Goal: Task Accomplishment & Management: Complete application form

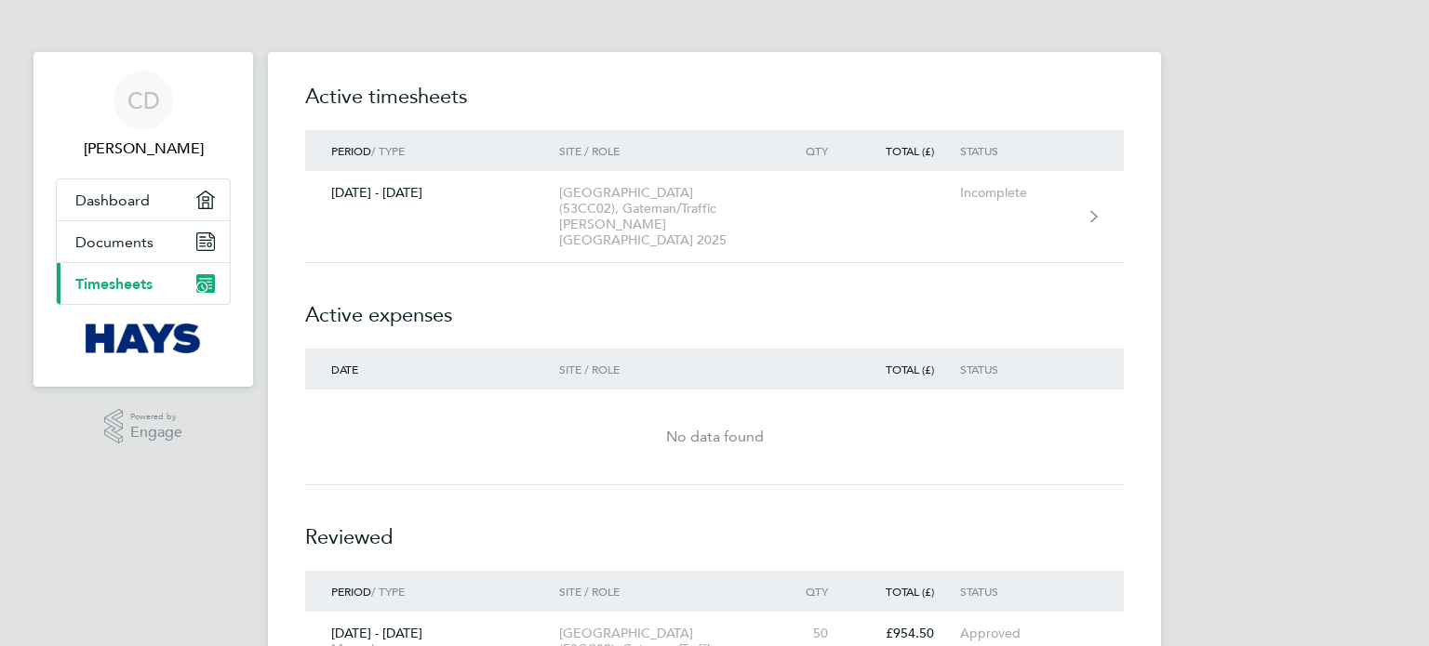
scroll to position [307, 0]
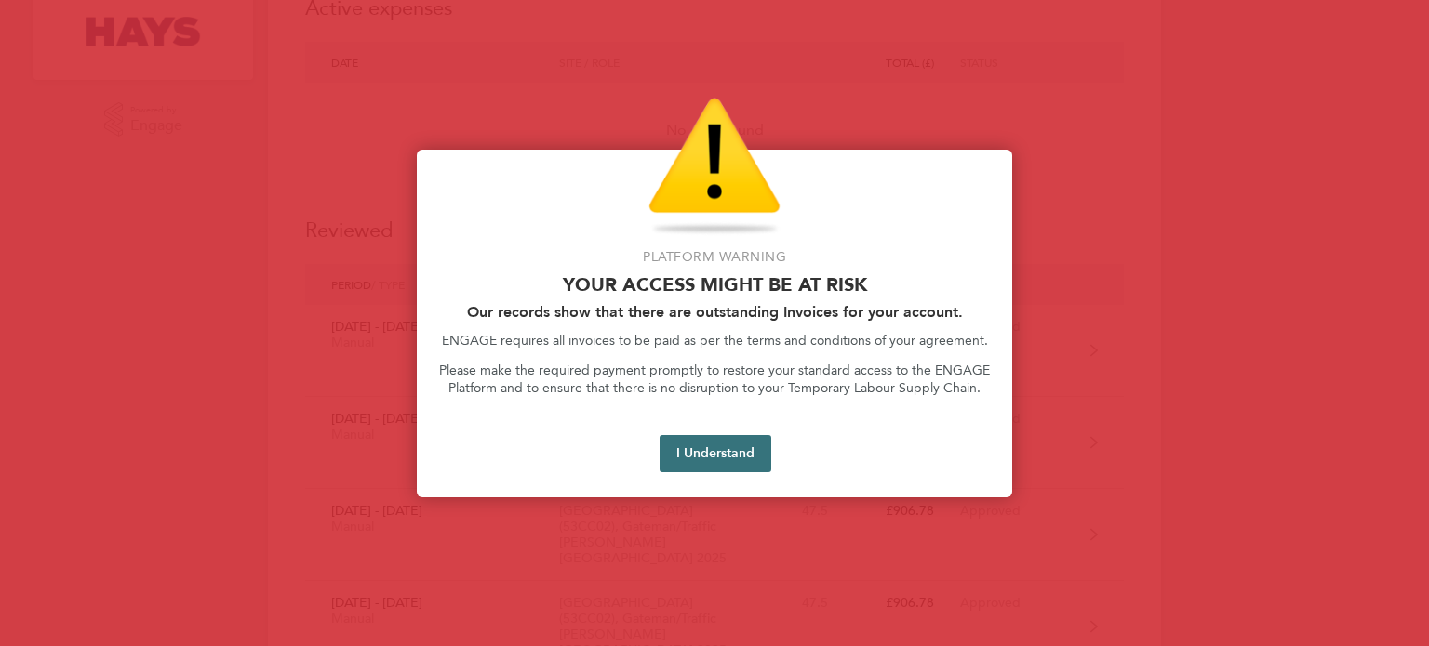
click at [728, 456] on button "I Understand" at bounding box center [715, 453] width 112 height 37
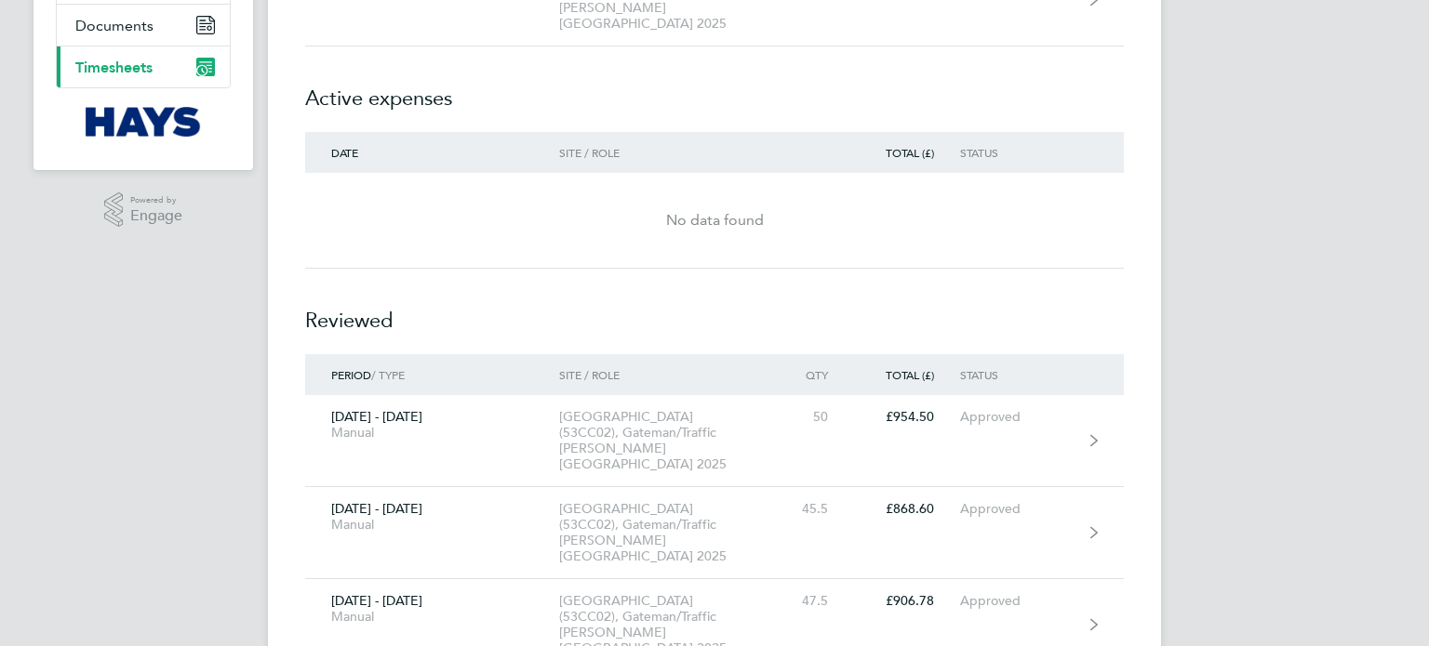
scroll to position [0, 0]
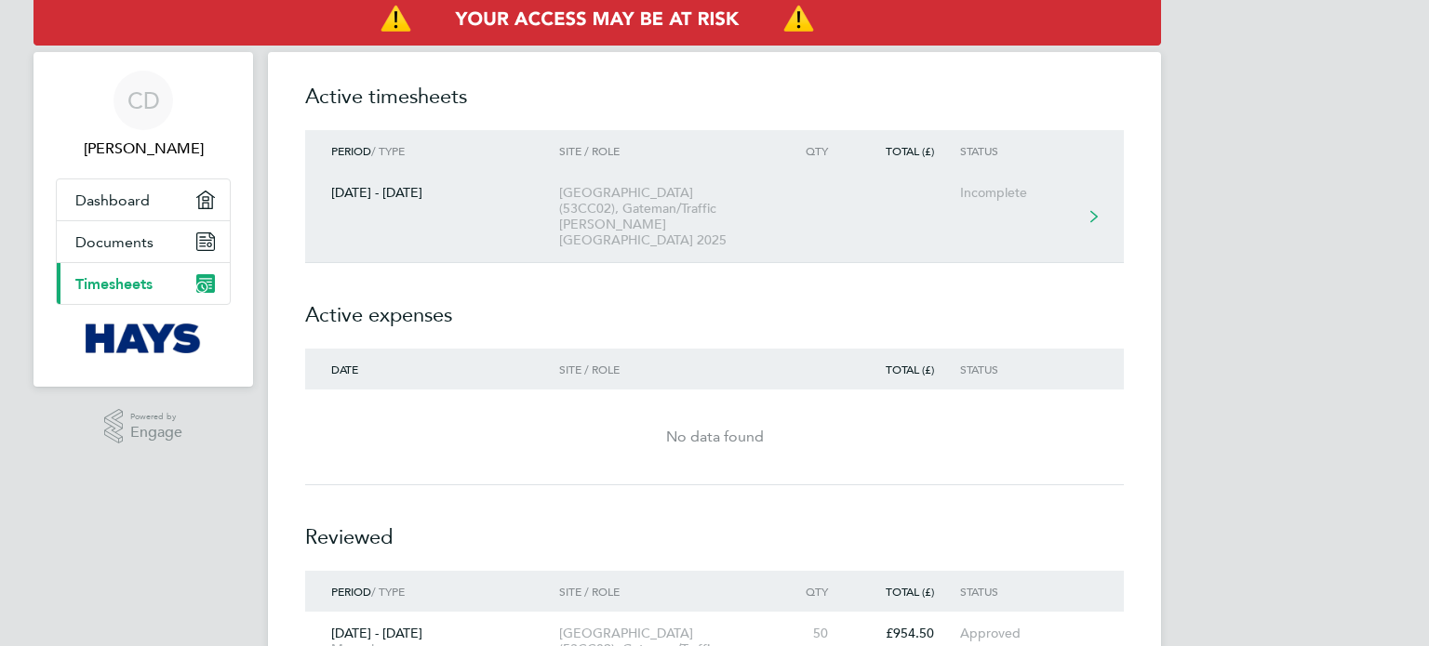
click at [621, 209] on div "[GEOGRAPHIC_DATA] (53CC02), Gateman/Traffic [PERSON_NAME] [GEOGRAPHIC_DATA] 2025" at bounding box center [665, 216] width 213 height 63
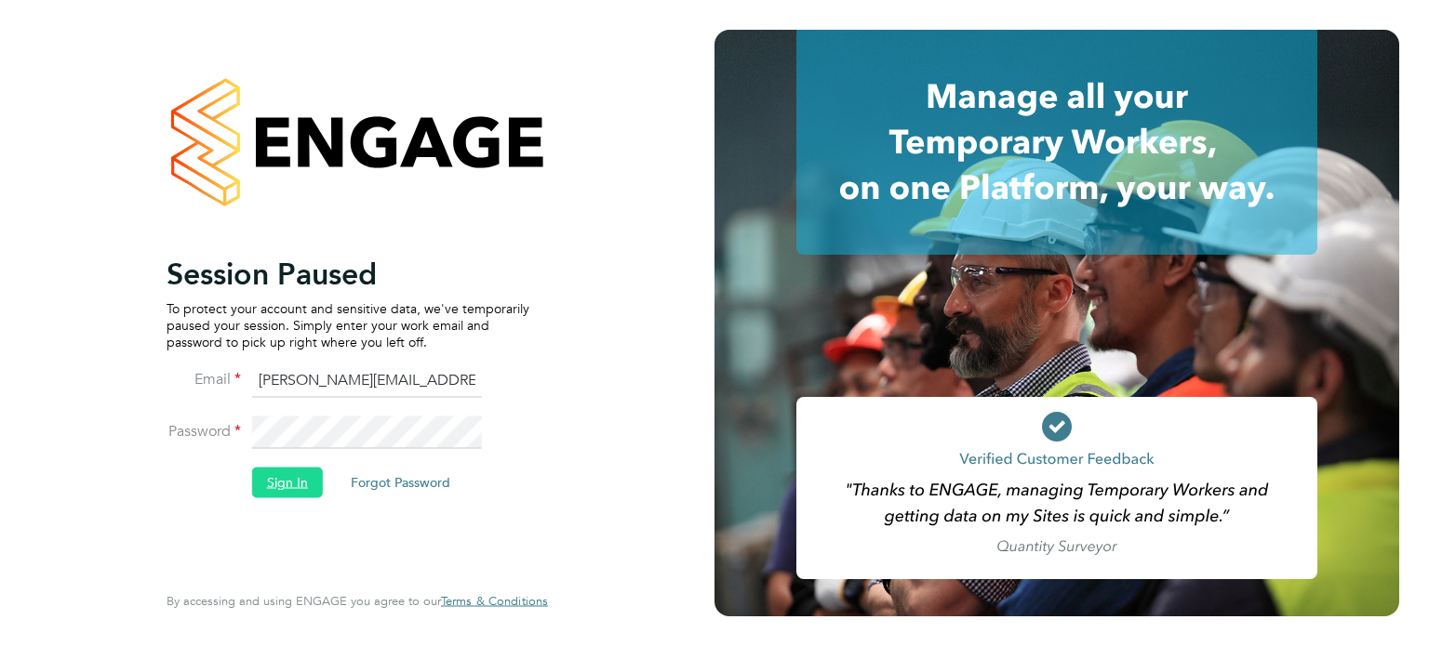
click at [282, 487] on button "Sign In" at bounding box center [287, 483] width 71 height 30
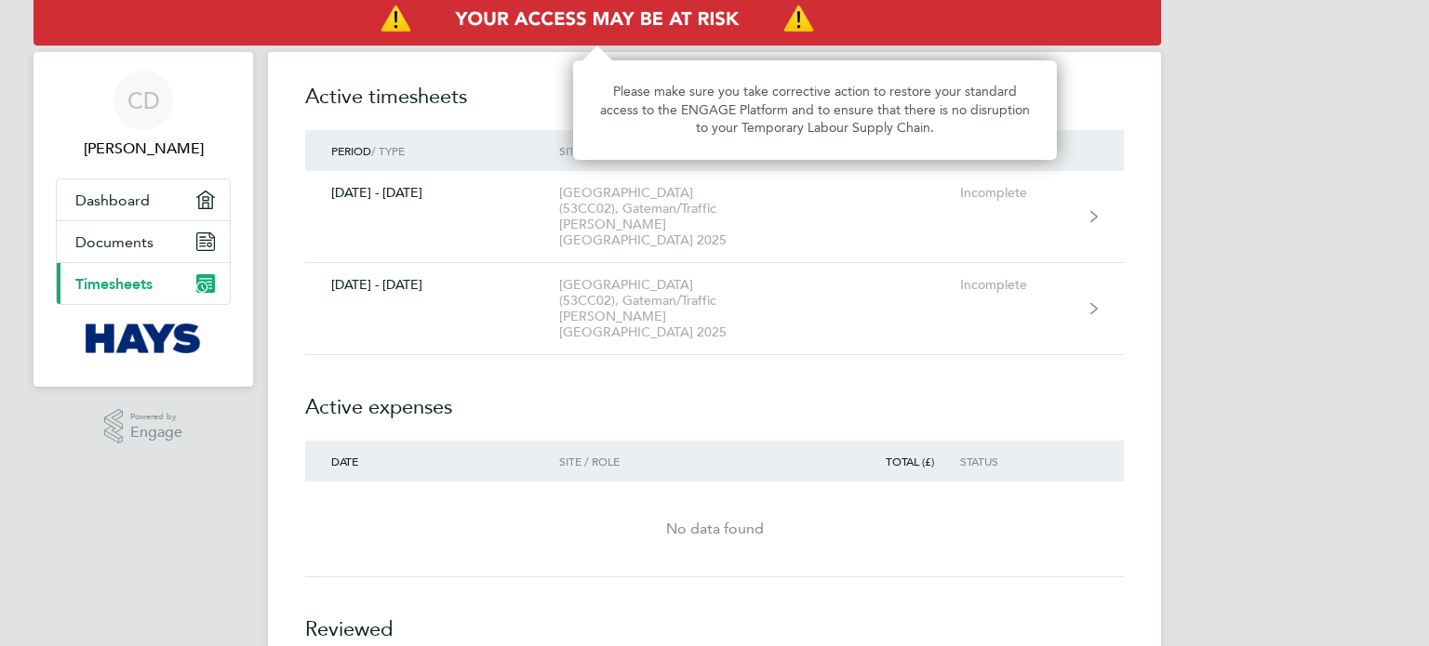
click at [493, 12] on img "Access At Risk" at bounding box center [596, 19] width 1127 height 52
click at [997, 33] on img "Access At Risk" at bounding box center [596, 19] width 1127 height 52
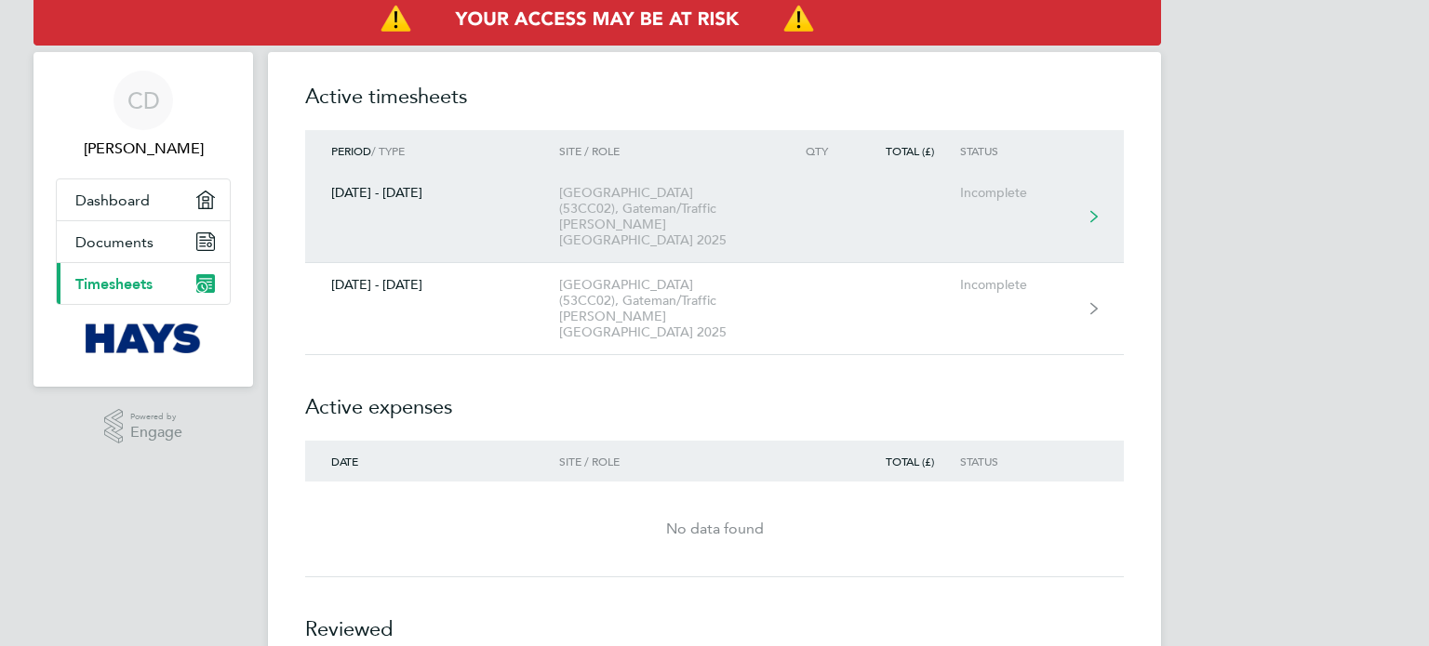
click at [606, 211] on div "[GEOGRAPHIC_DATA] (53CC02), Gateman/Traffic [PERSON_NAME] [GEOGRAPHIC_DATA] 2025" at bounding box center [665, 216] width 213 height 63
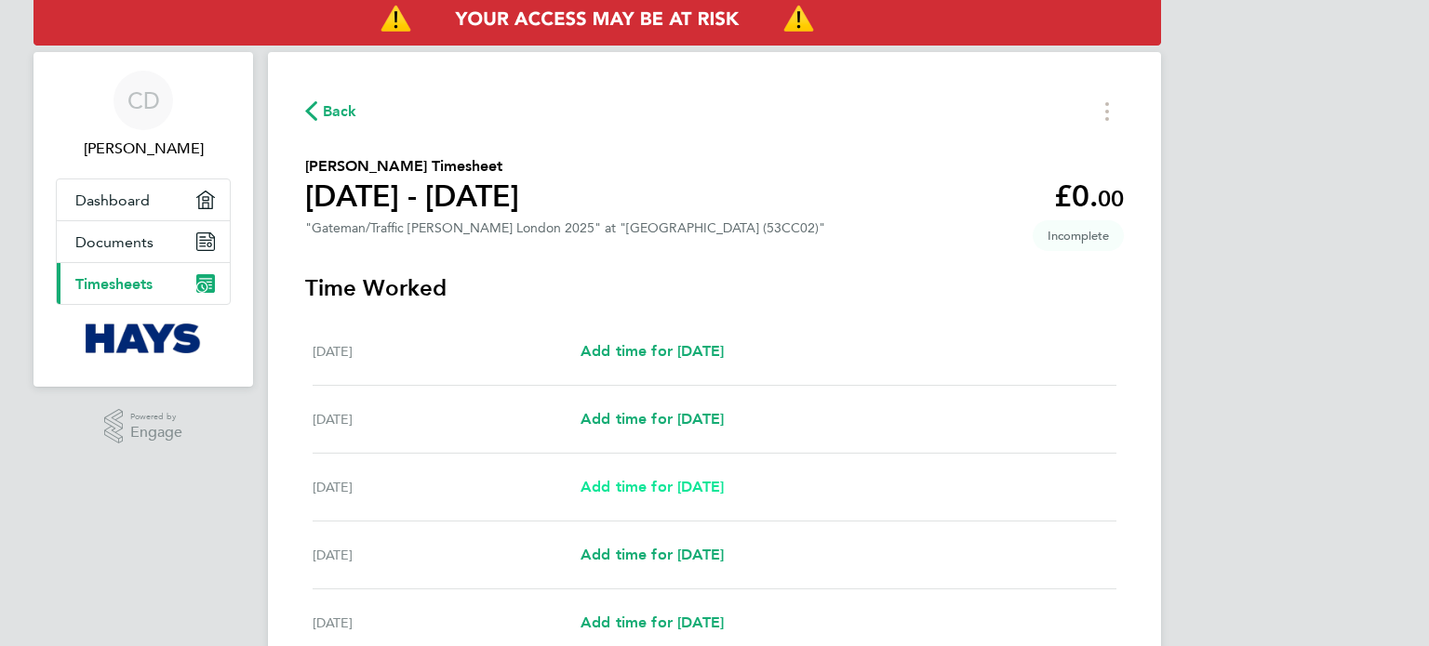
click at [647, 490] on span "Add time for Mon 25 Aug" at bounding box center [651, 487] width 143 height 18
select select "30"
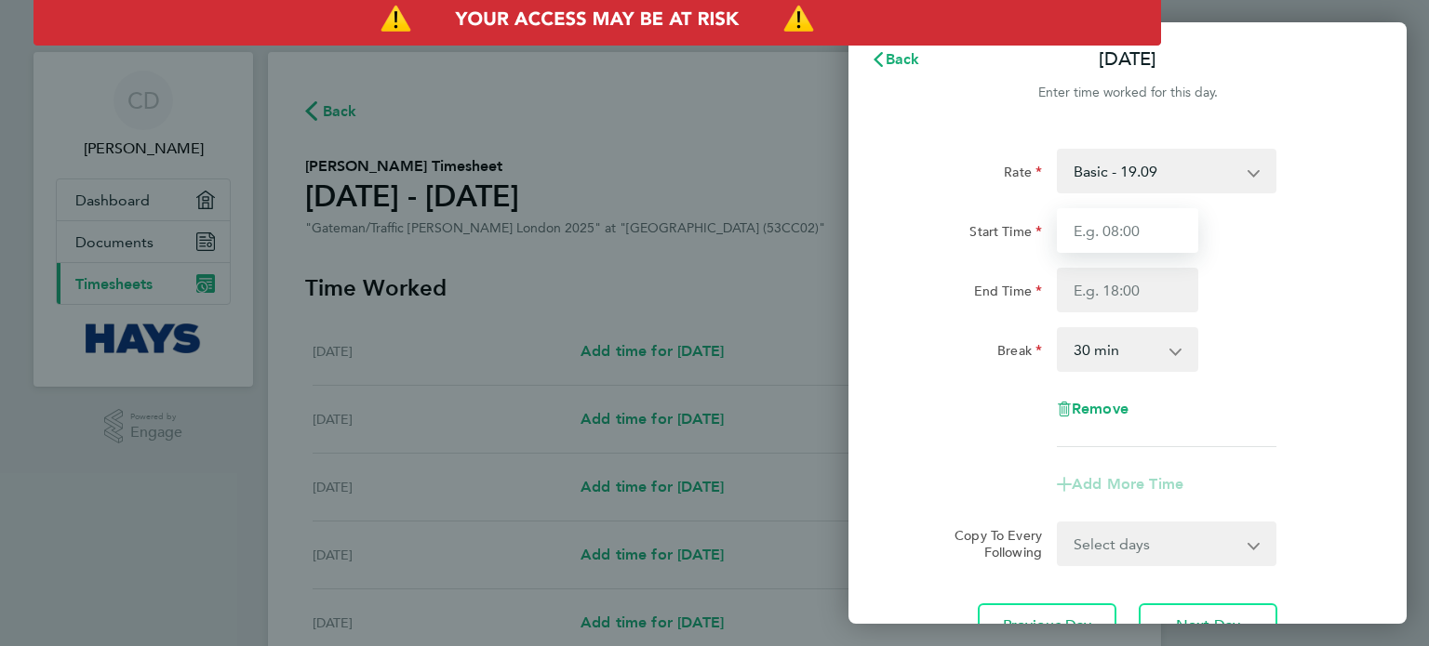
click at [1136, 226] on input "Start Time" at bounding box center [1127, 230] width 141 height 45
type input "07:30"
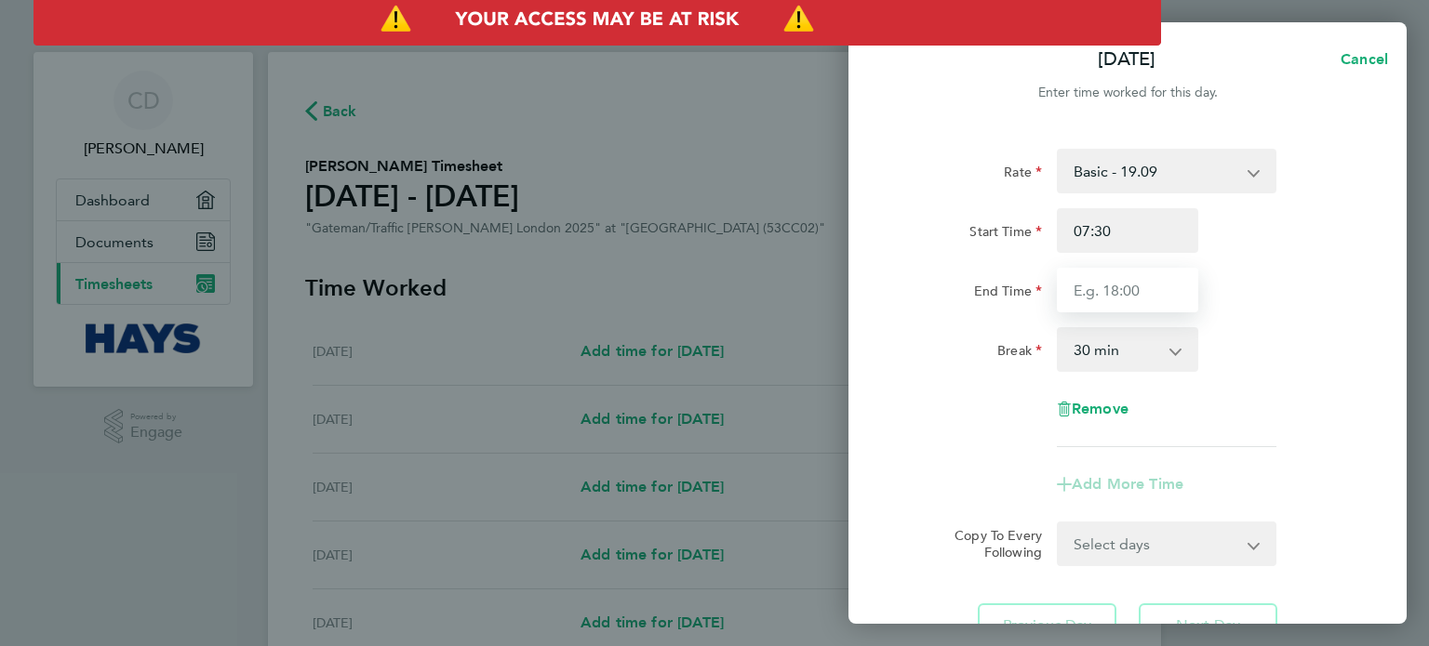
click at [1072, 301] on input "End Time" at bounding box center [1127, 290] width 141 height 45
type input "18:00"
click at [1247, 532] on form "Rate Basic - 19.09 Sat after 4h - 38.68 Bank Holiday - 38.68 Weekday OT 45h+ - …" at bounding box center [1127, 358] width 454 height 418
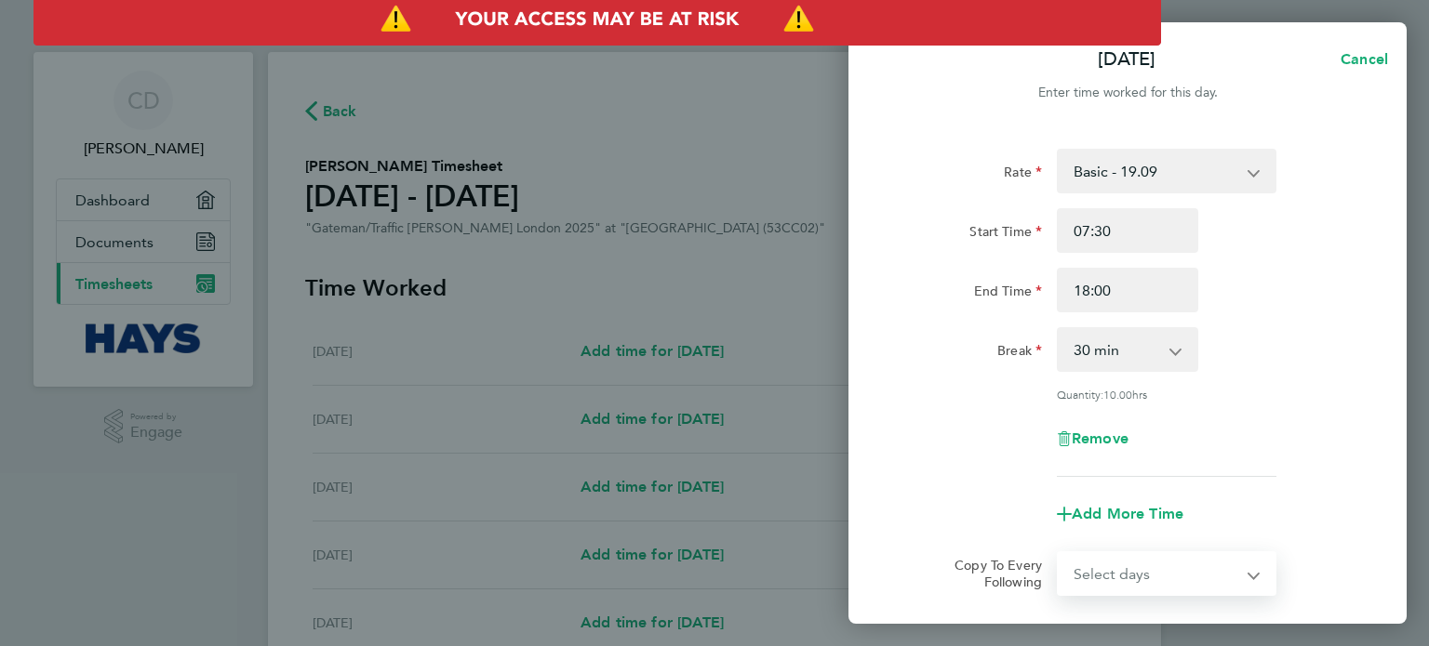
select select "DAY"
click at [1058, 553] on select "Select days Day Tuesday Wednesday Thursday Friday" at bounding box center [1155, 573] width 195 height 41
select select "2025-08-29"
select select "DAY"
click at [1409, 526] on div "Mon 25 Aug Cancel Enter time worked for this day. Rate Basic - 19.09 Sat after …" at bounding box center [714, 323] width 1429 height 646
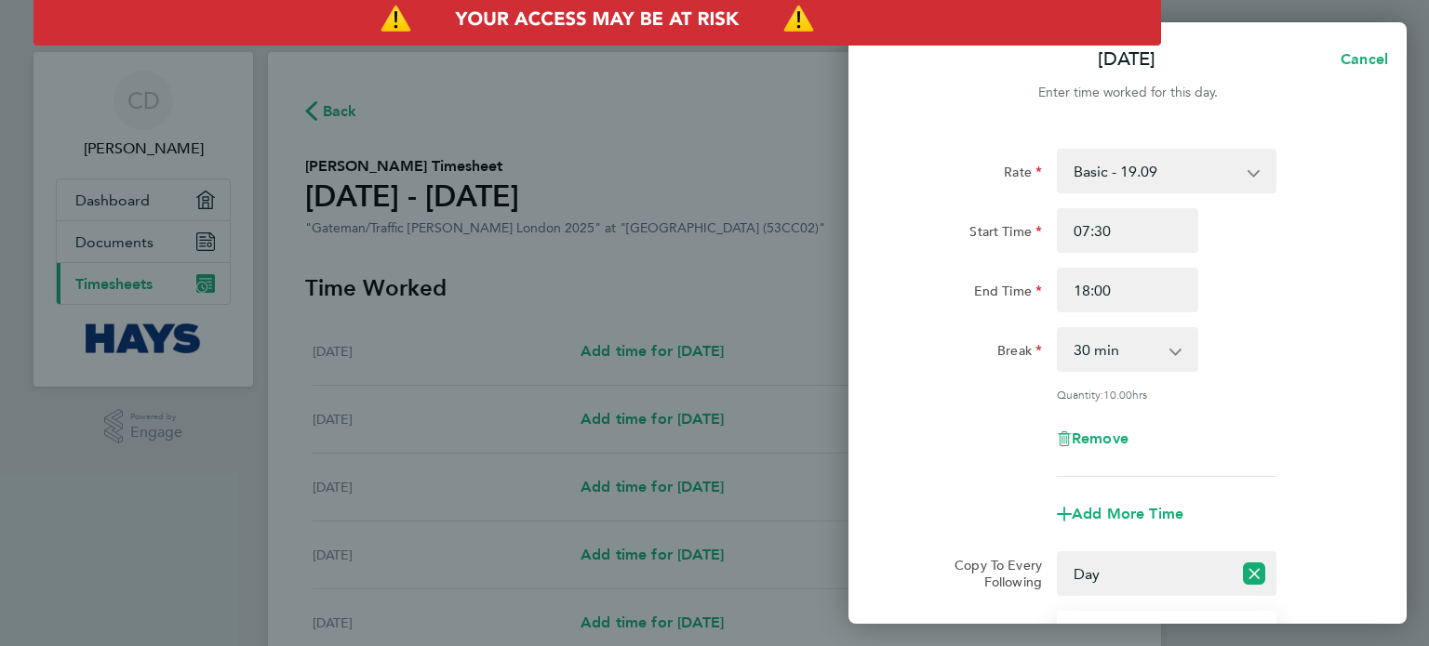
scroll to position [28, 0]
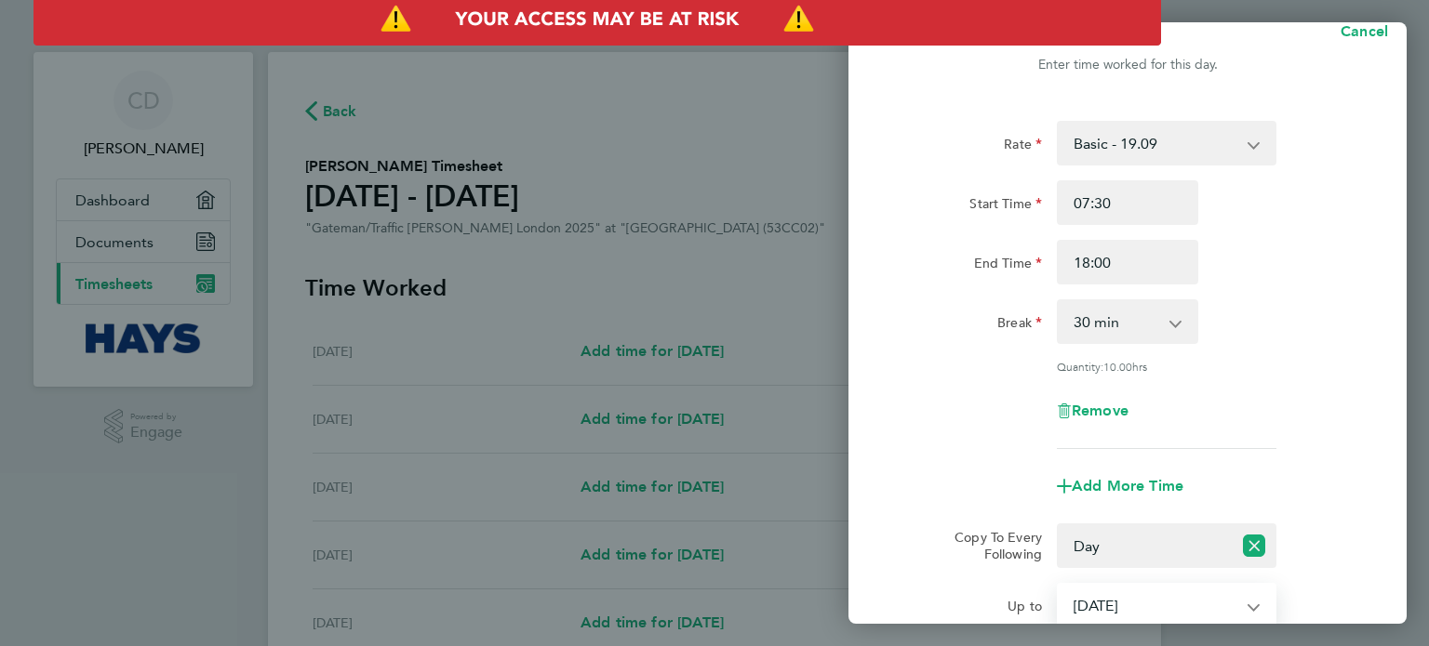
click at [1148, 617] on select "26 Aug 2025 27 Aug 2025 28 Aug 2025 29 Aug 2025" at bounding box center [1154, 605] width 193 height 41
click at [1351, 493] on div "Add More Time" at bounding box center [1127, 486] width 469 height 45
drag, startPoint x: 1354, startPoint y: 330, endPoint x: 1351, endPoint y: 287, distance: 42.9
click at [1351, 287] on div "Rate Basic - 19.09 Sat after 4h - 38.68 Bank Holiday - 38.68 Weekday OT 45h+ - …" at bounding box center [1127, 285] width 454 height 328
click at [908, 326] on div "Break" at bounding box center [970, 318] width 141 height 37
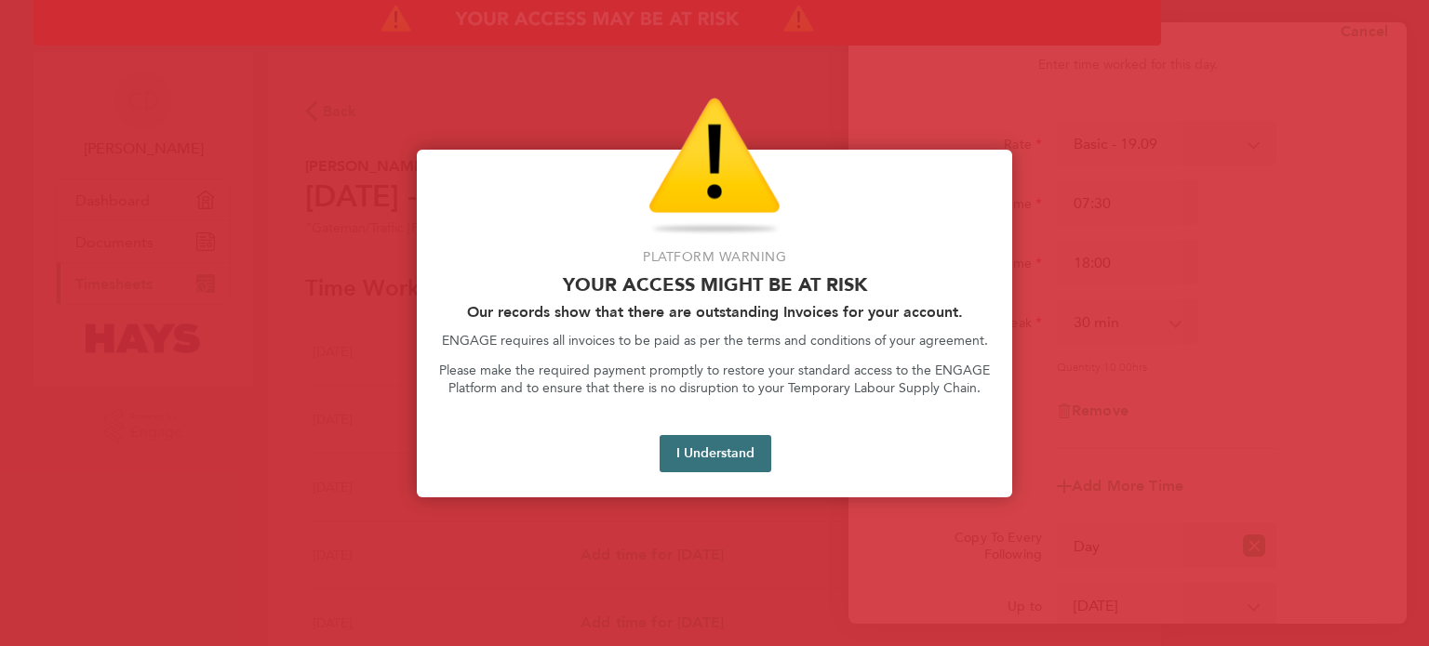
click at [731, 457] on button "I Understand" at bounding box center [715, 453] width 112 height 37
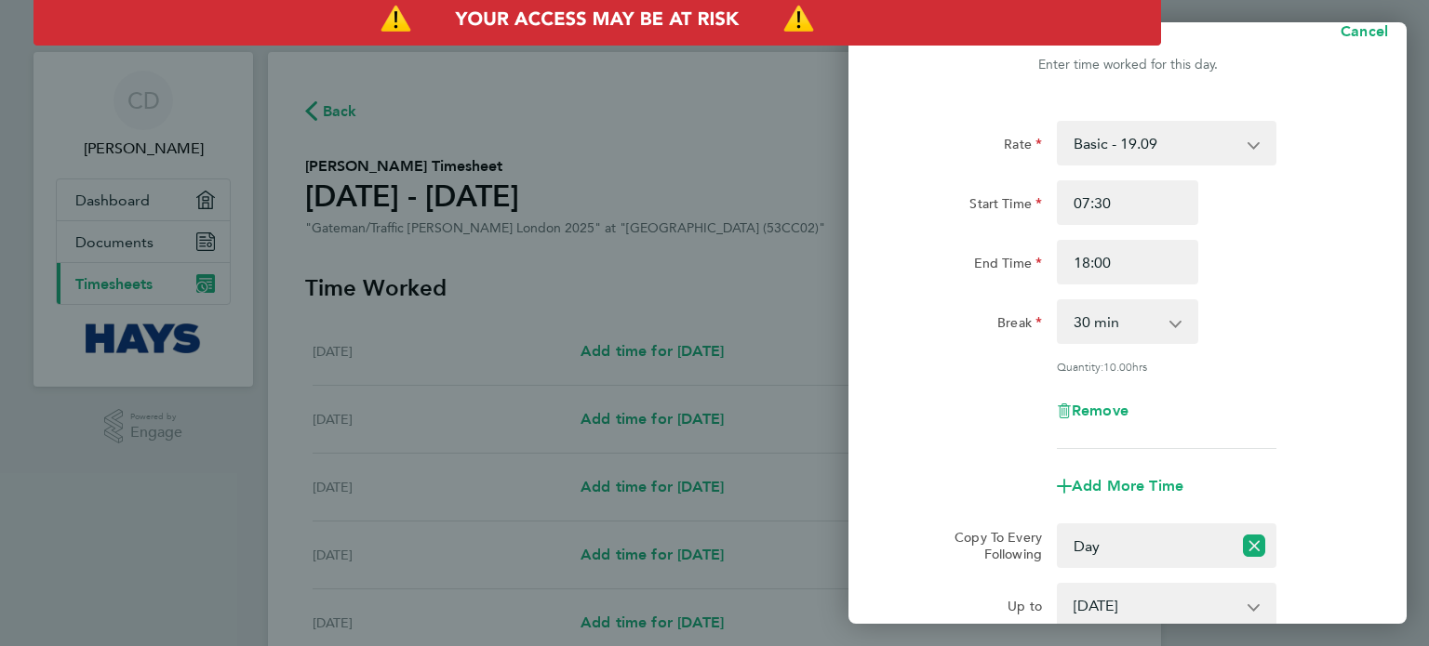
click at [1351, 459] on app-timesheet-line-form-group "Rate Basic - 19.09 Sat after 4h - 38.68 Bank Holiday - 38.68 Weekday OT 45h+ - …" at bounding box center [1127, 315] width 454 height 388
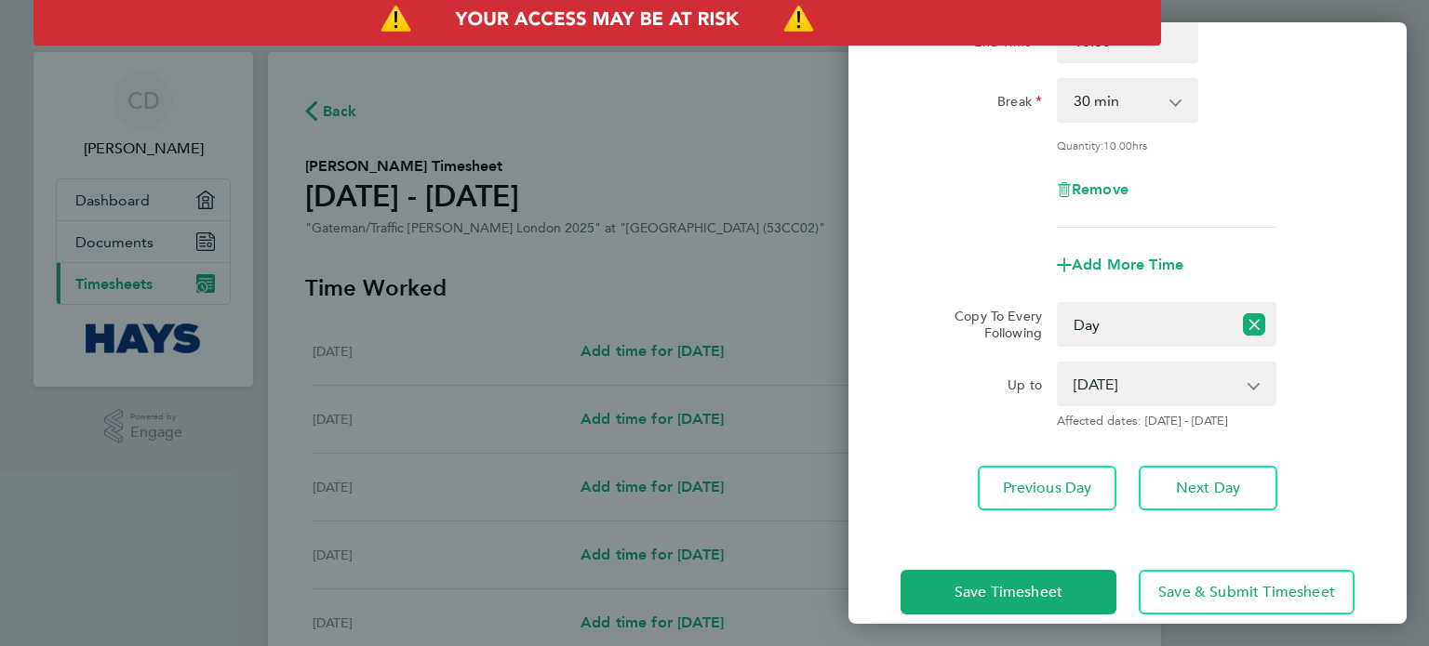
scroll to position [251, 0]
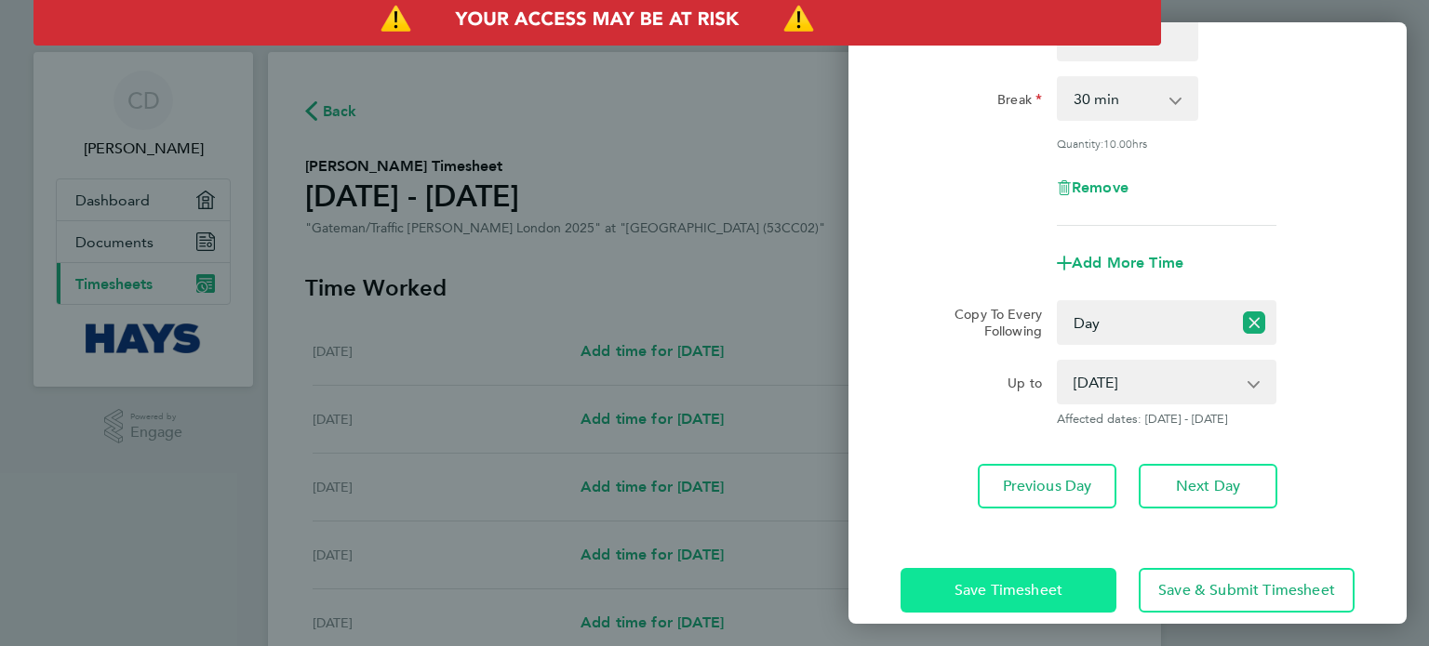
click at [1022, 586] on span "Save Timesheet" at bounding box center [1008, 590] width 108 height 19
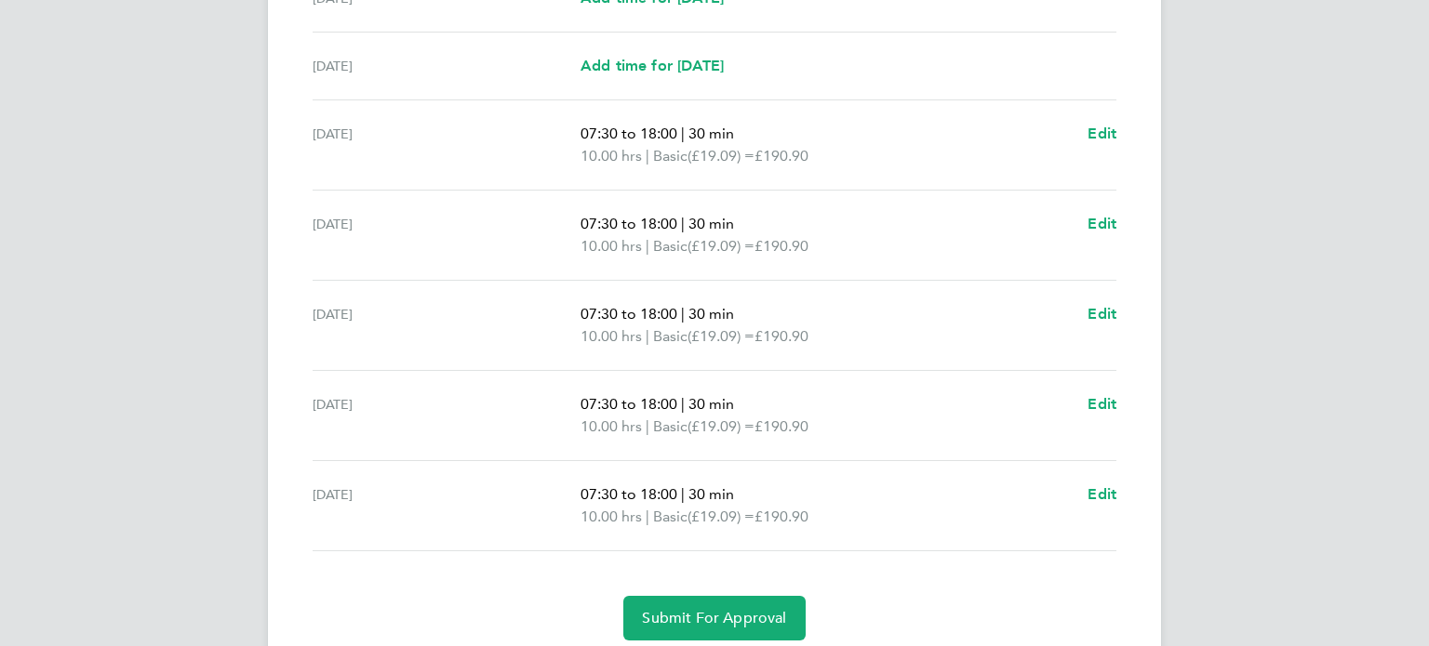
scroll to position [558, 0]
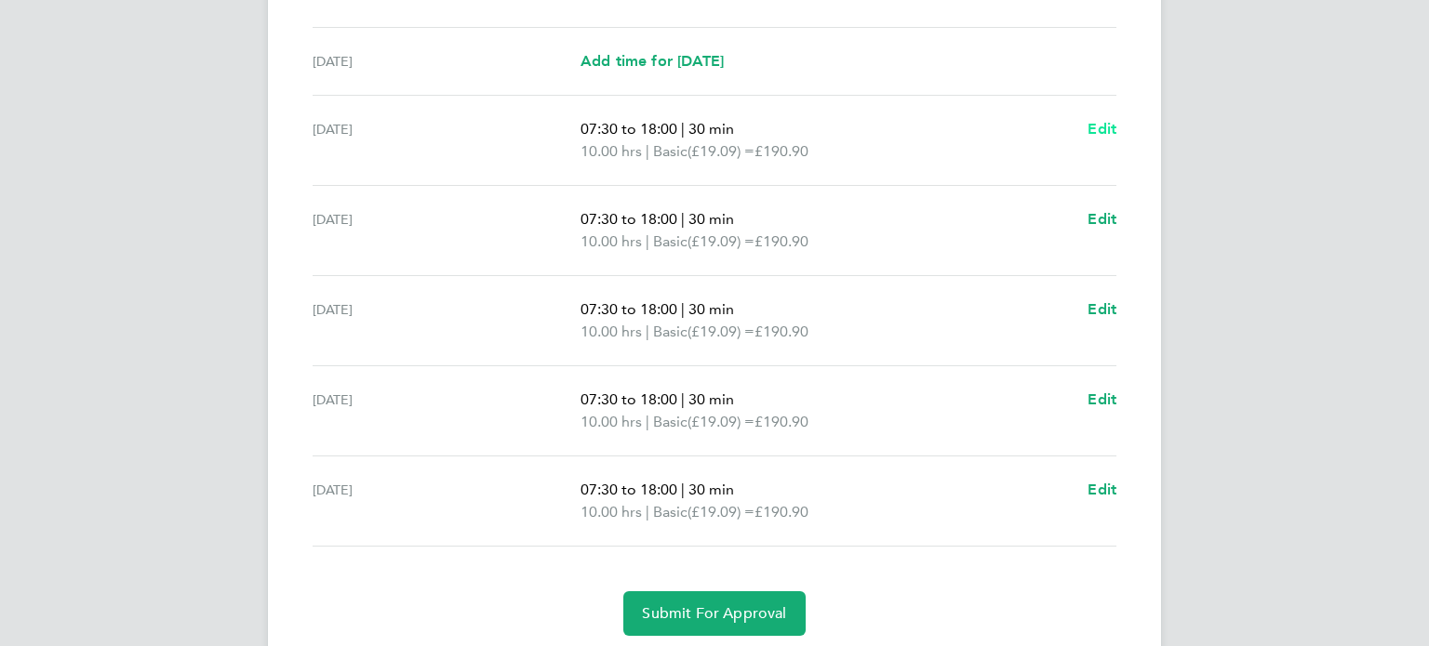
click at [1101, 127] on span "Edit" at bounding box center [1101, 129] width 29 height 18
select select "30"
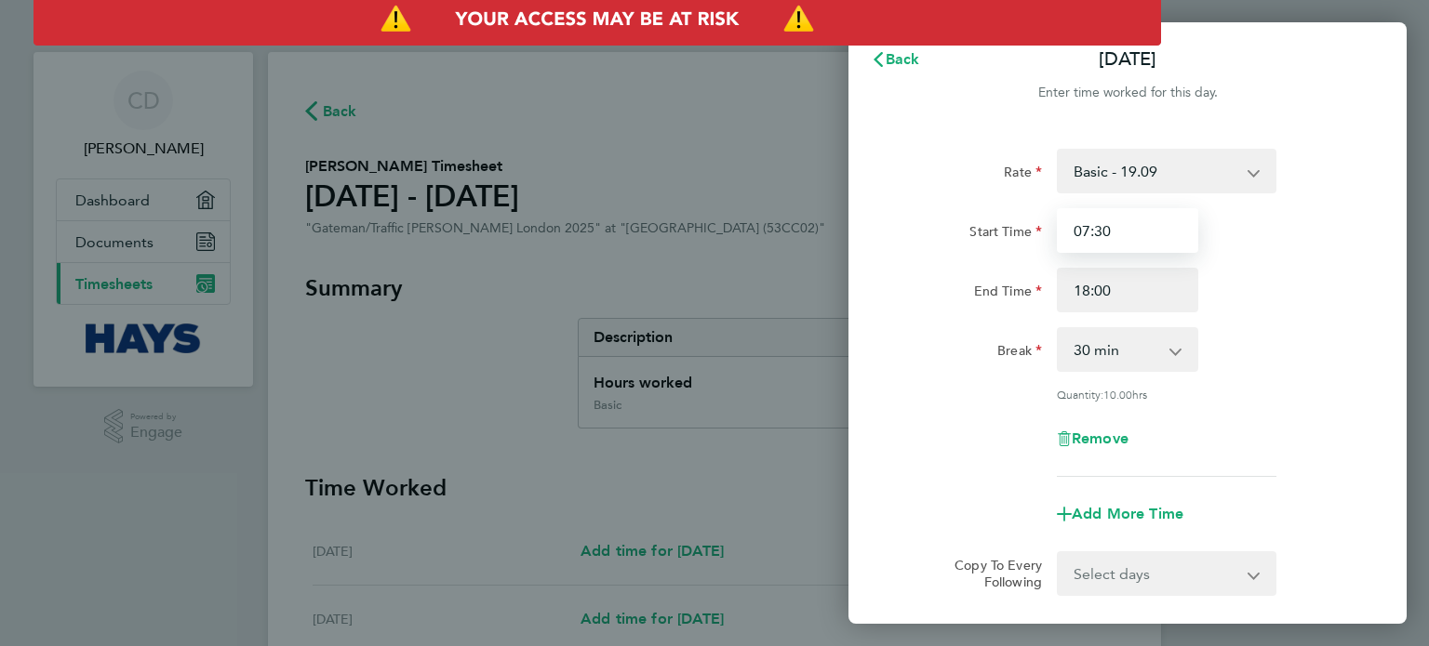
click at [1094, 232] on input "07:30" at bounding box center [1127, 230] width 141 height 45
click at [1122, 232] on input "07:30" at bounding box center [1127, 230] width 141 height 45
type input "07:00"
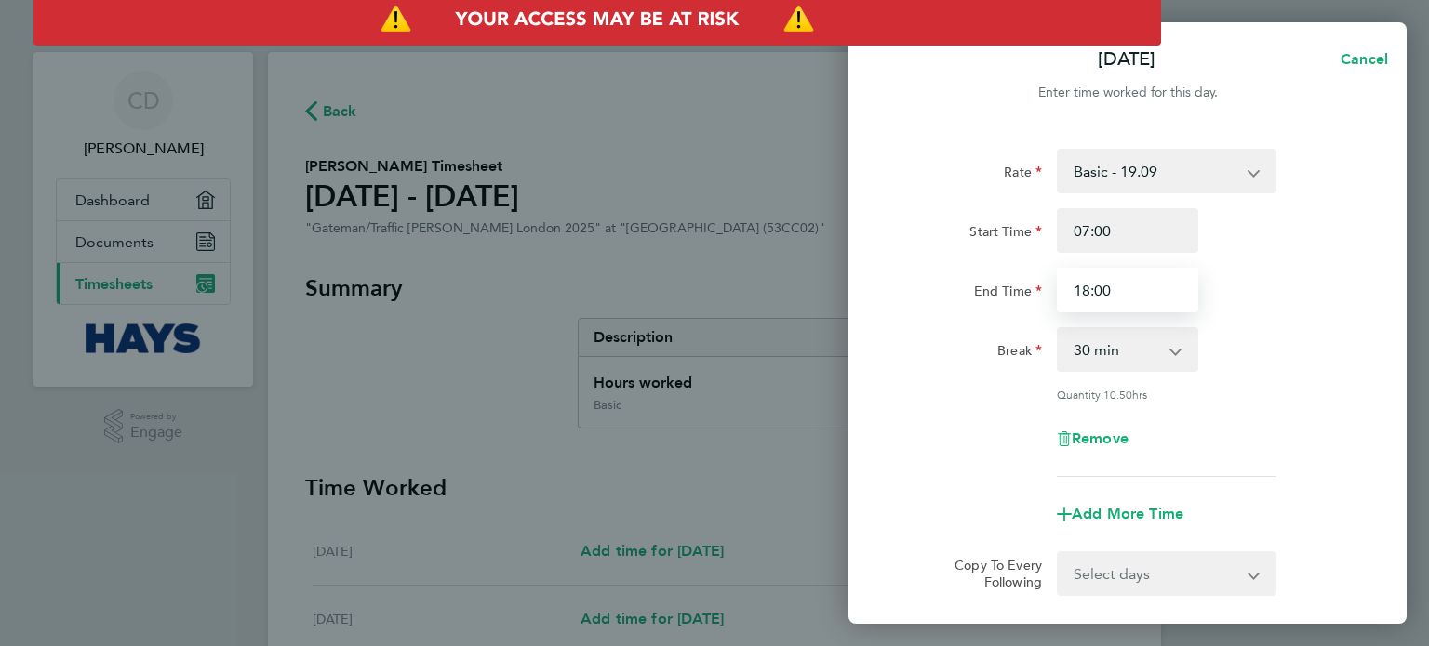
click at [1086, 289] on input "18:00" at bounding box center [1127, 290] width 141 height 45
type input "19:00"
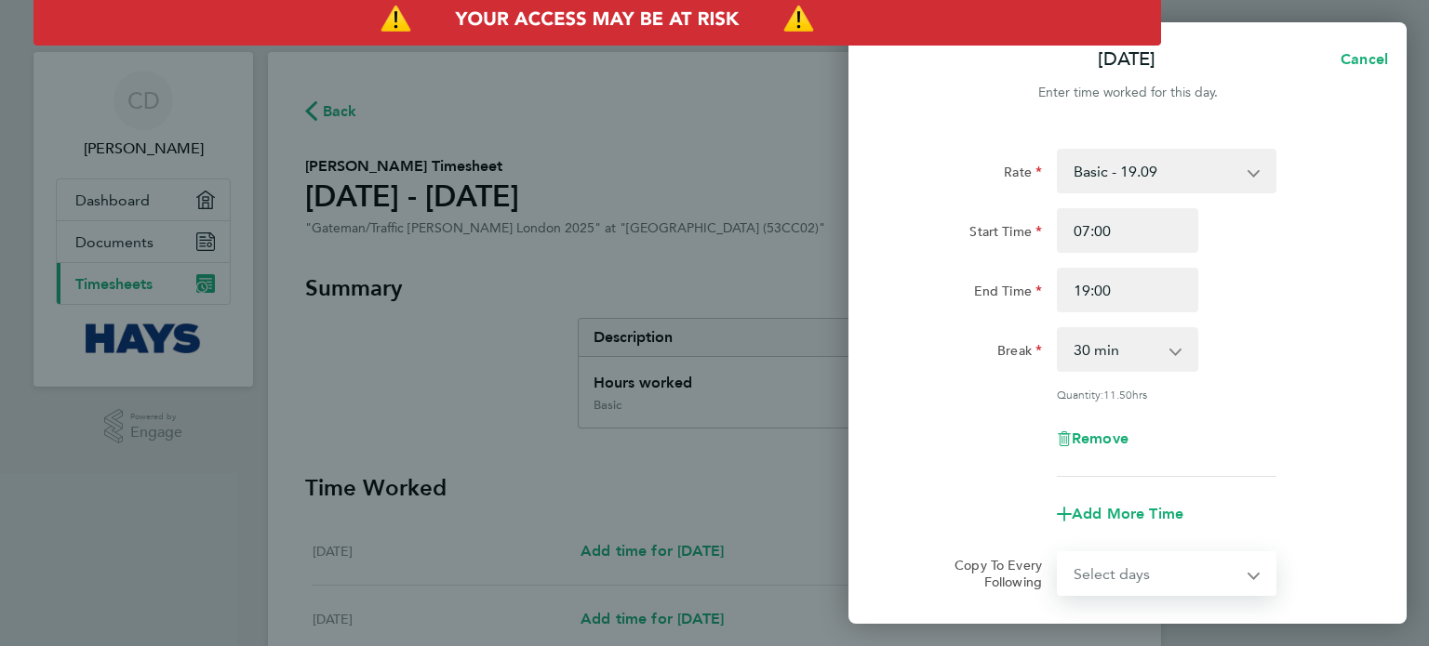
click at [1225, 583] on select "Select days Day Tuesday Wednesday Thursday Friday" at bounding box center [1155, 573] width 195 height 41
select select "DAY"
click at [1058, 553] on select "Select days Day Tuesday Wednesday Thursday Friday" at bounding box center [1155, 573] width 195 height 41
select select "2025-08-29"
select select "DAY"
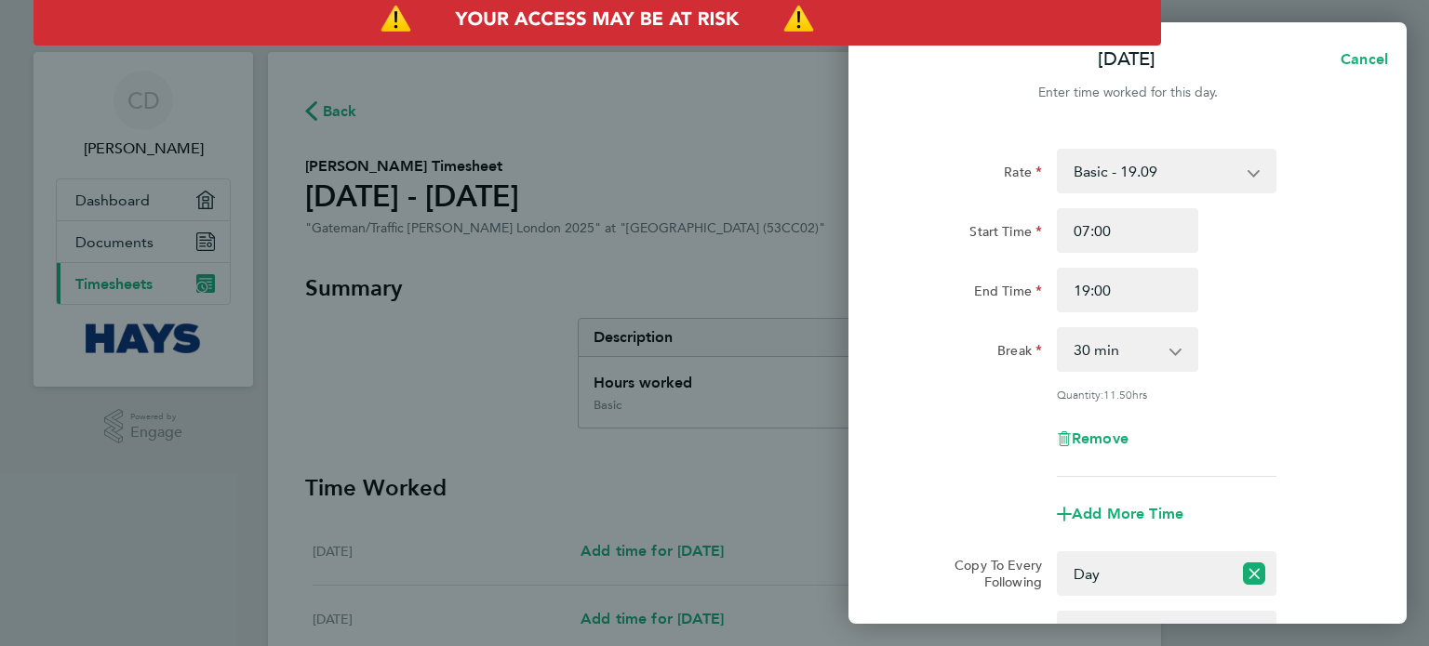
click at [1284, 425] on div "Remove" at bounding box center [1127, 439] width 469 height 45
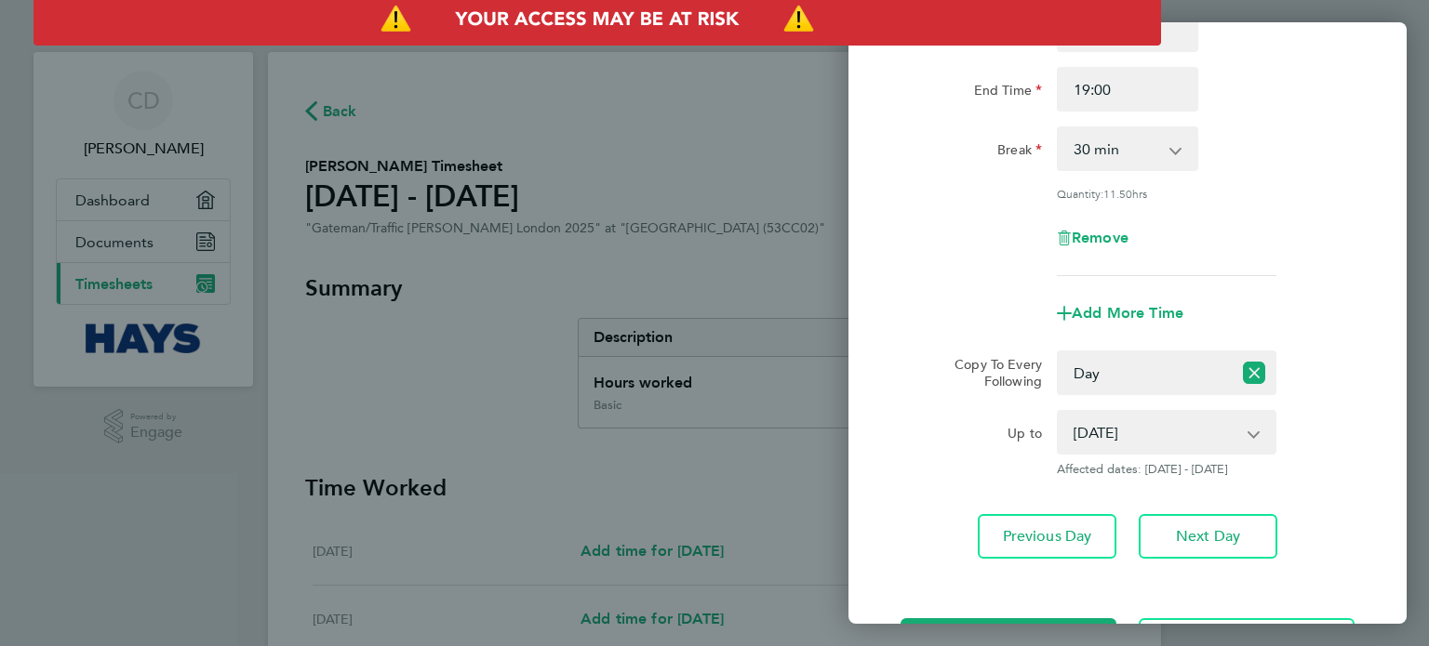
scroll to position [274, 0]
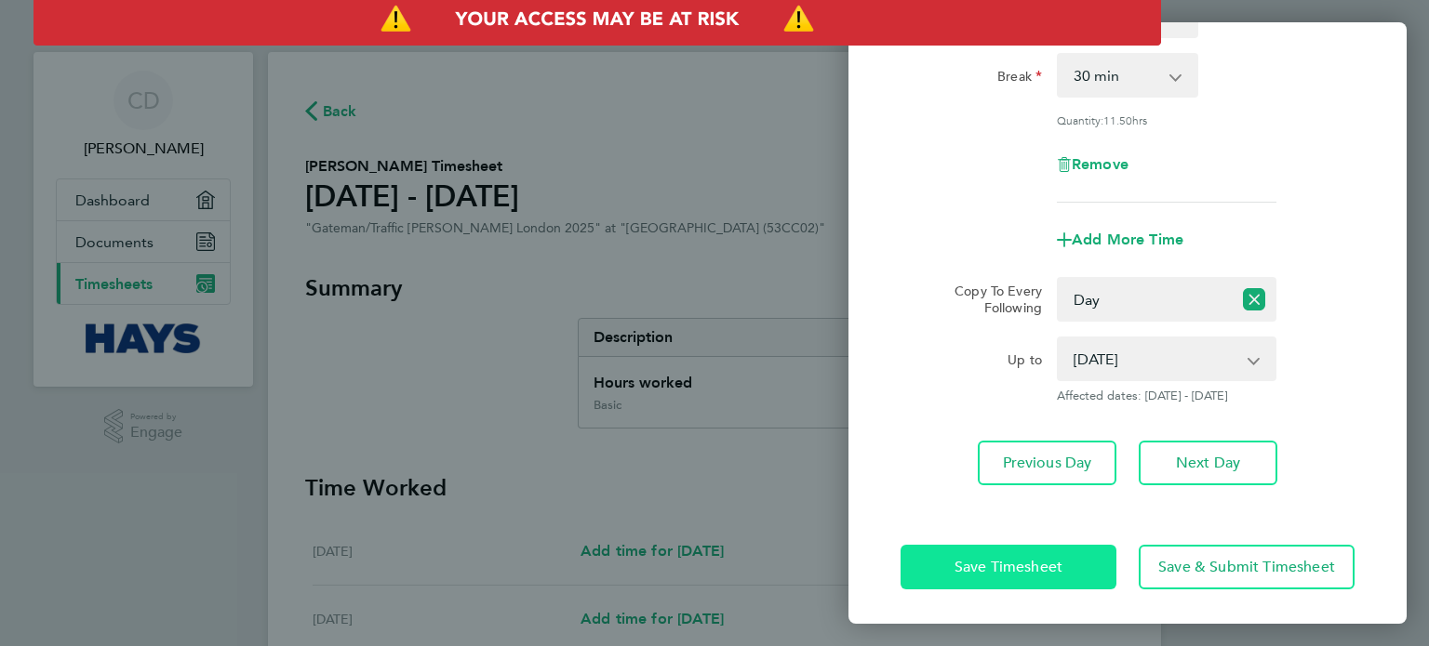
click at [990, 572] on span "Save Timesheet" at bounding box center [1008, 567] width 108 height 19
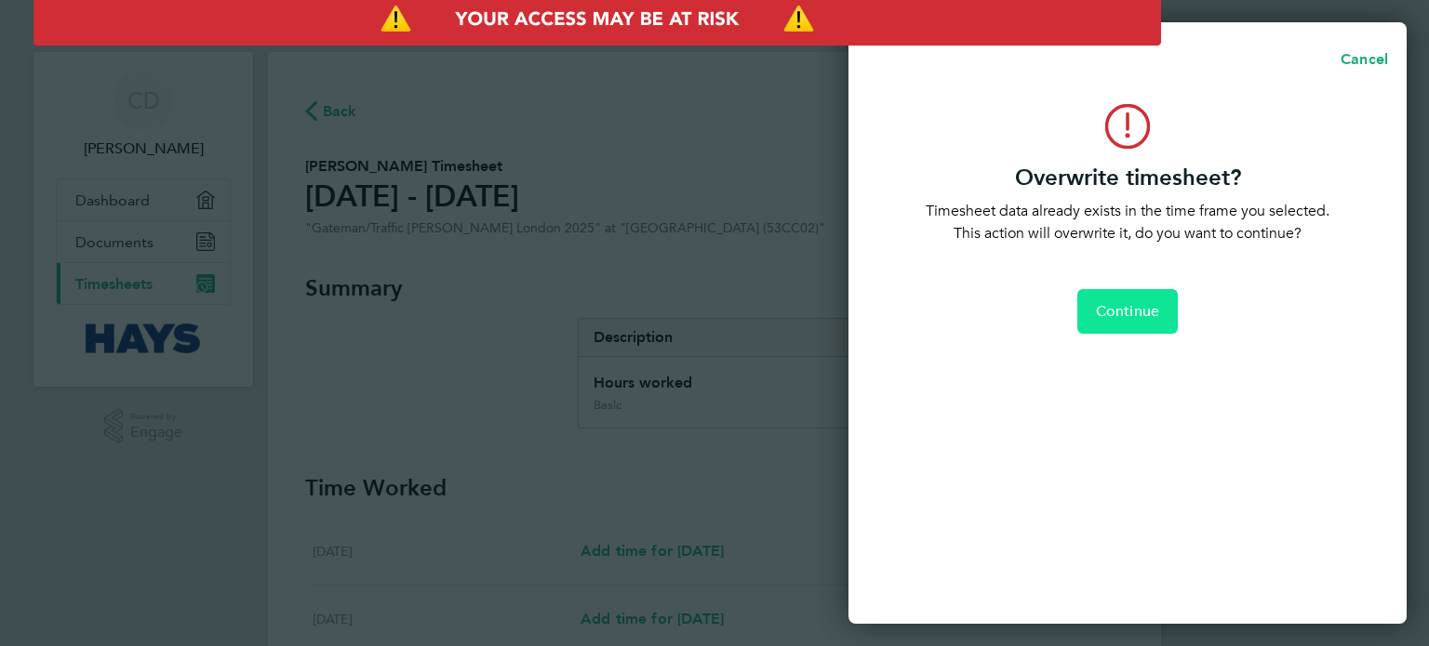
click at [1136, 311] on span "Continue" at bounding box center [1127, 311] width 63 height 19
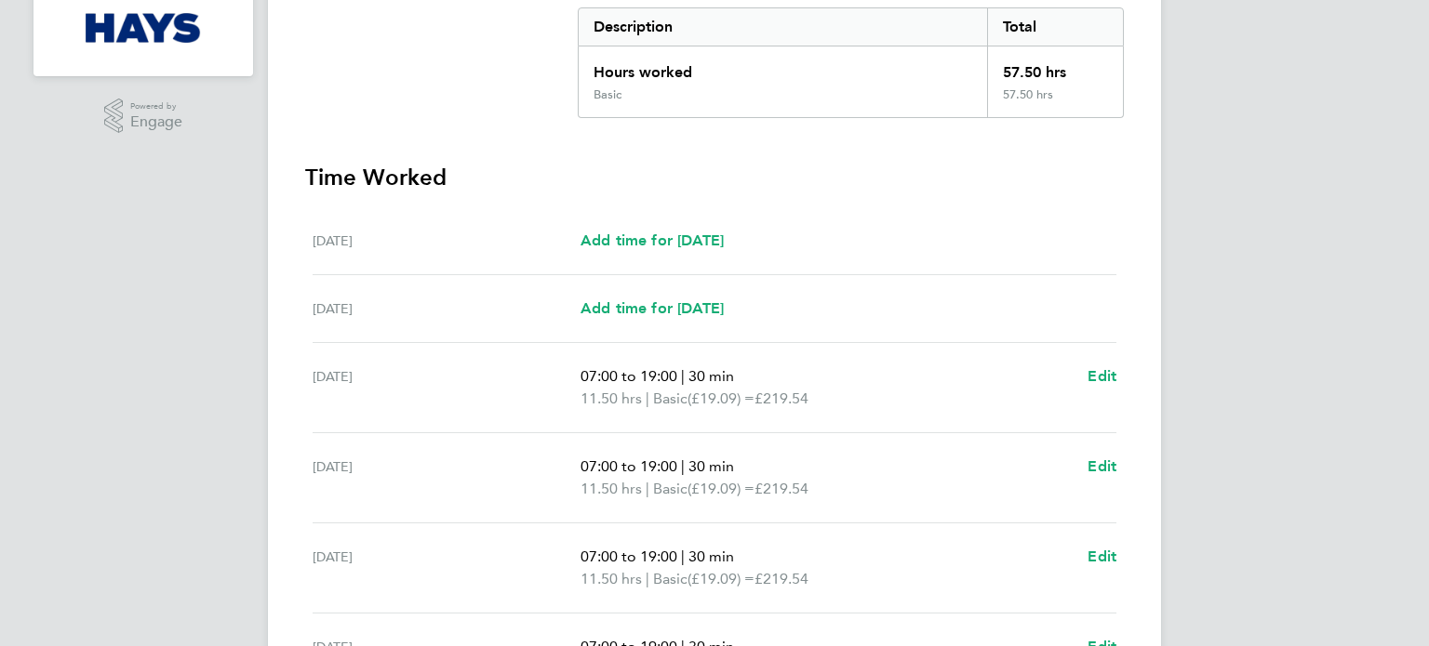
scroll to position [372, 0]
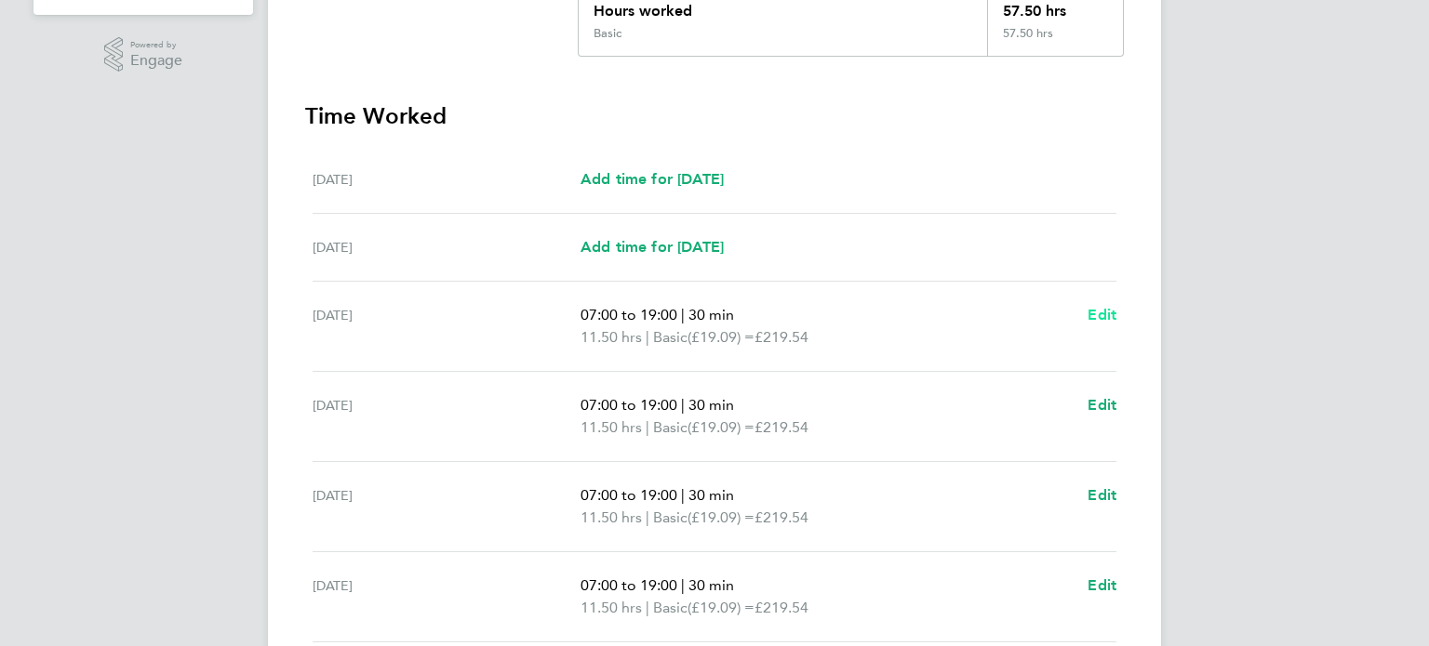
click at [1111, 310] on span "Edit" at bounding box center [1101, 315] width 29 height 18
select select "30"
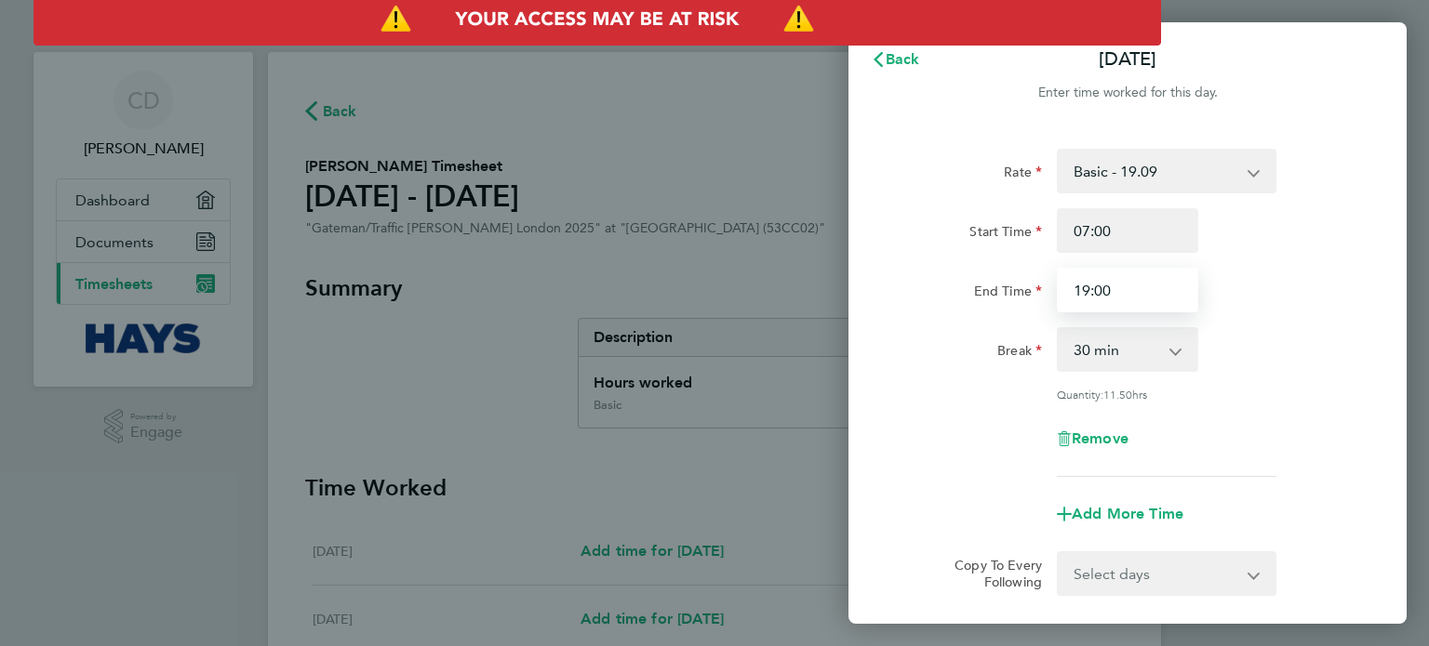
click at [1133, 291] on input "19:00" at bounding box center [1127, 290] width 141 height 45
type input "1"
type input "18:30"
click at [1250, 299] on div "End Time 18:30" at bounding box center [1127, 290] width 469 height 45
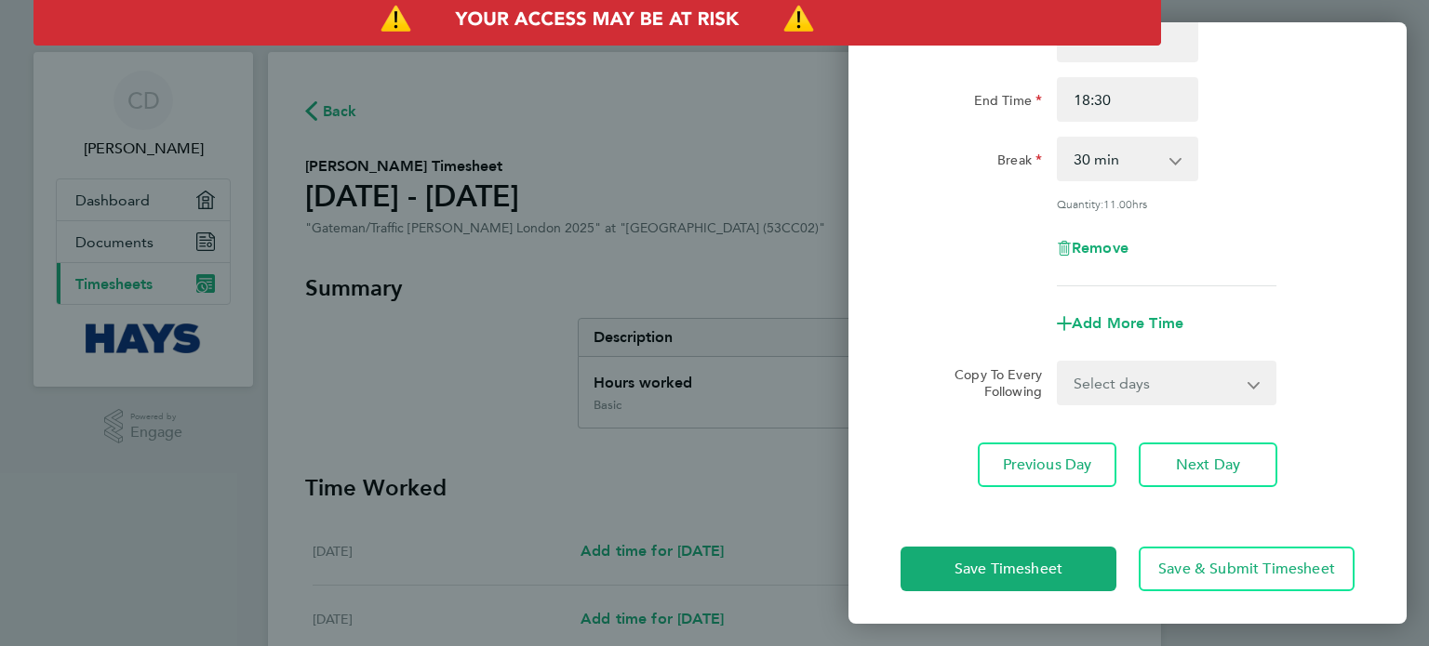
scroll to position [193, 0]
click at [982, 561] on span "Save Timesheet" at bounding box center [1008, 567] width 108 height 19
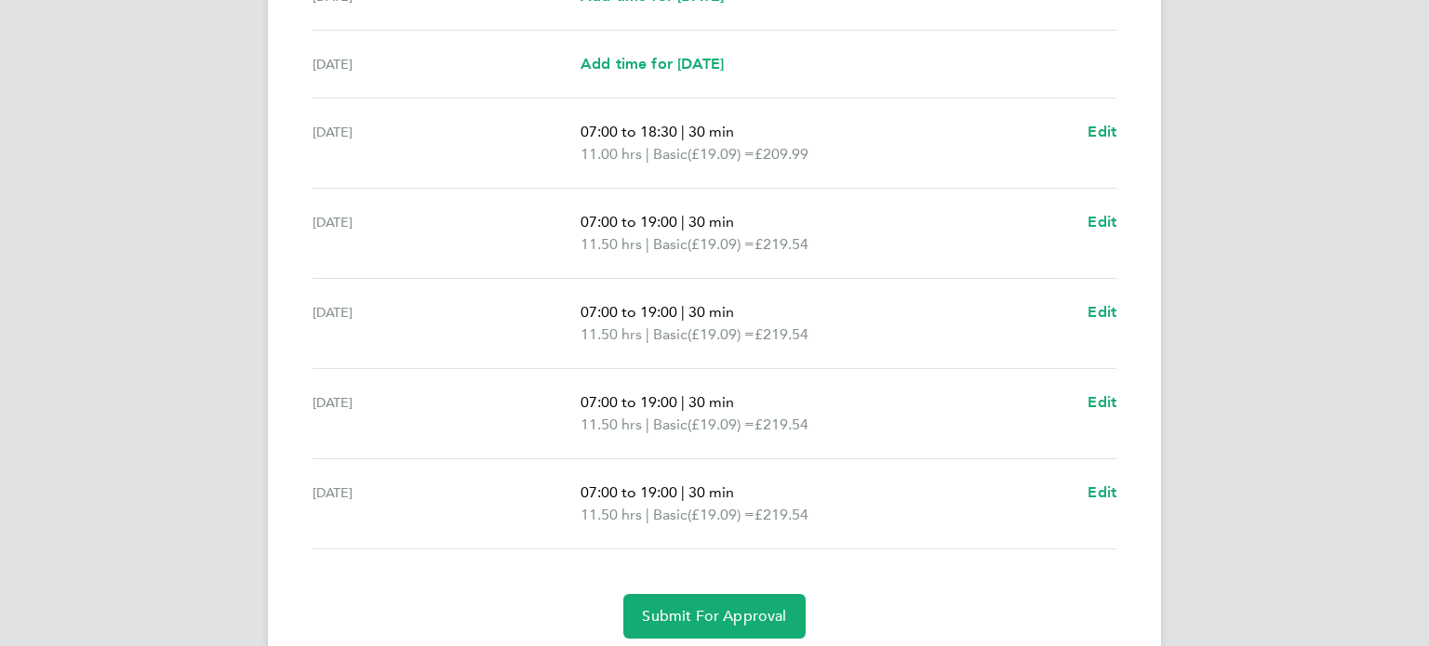
scroll to position [558, 0]
click at [1105, 129] on span "Edit" at bounding box center [1101, 129] width 29 height 18
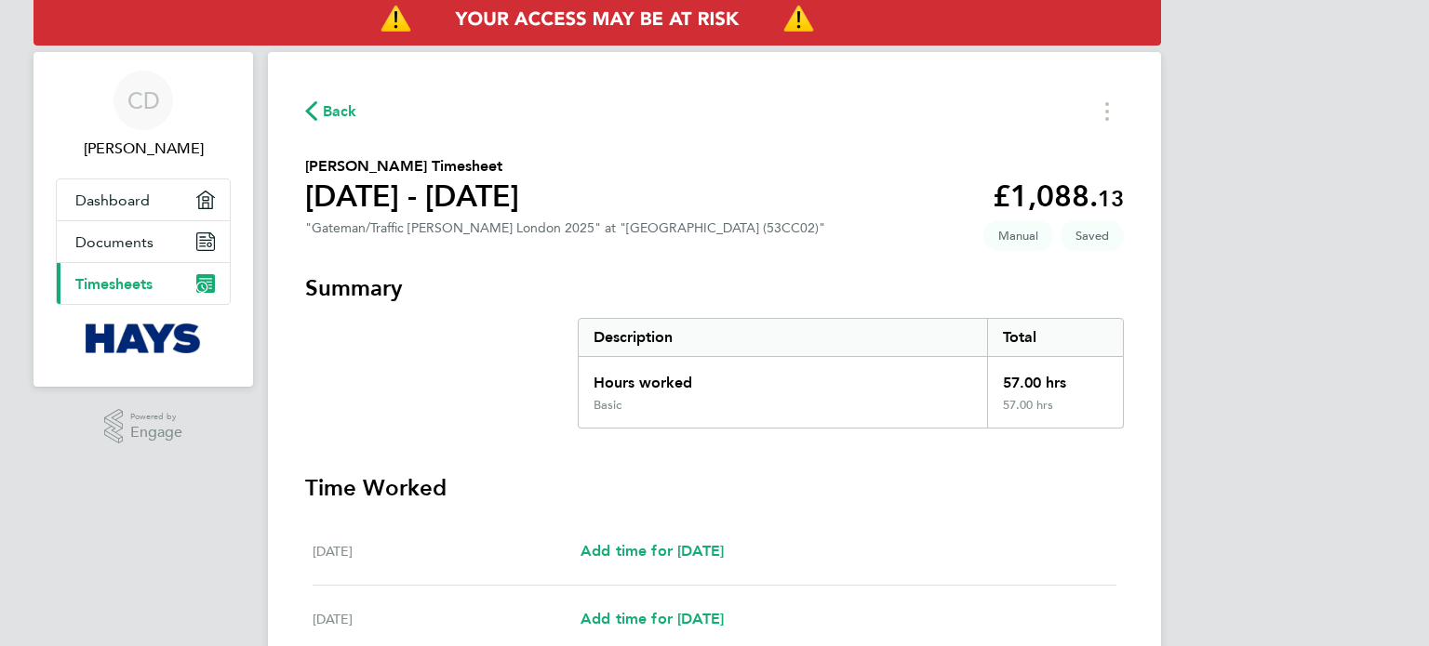
select select "30"
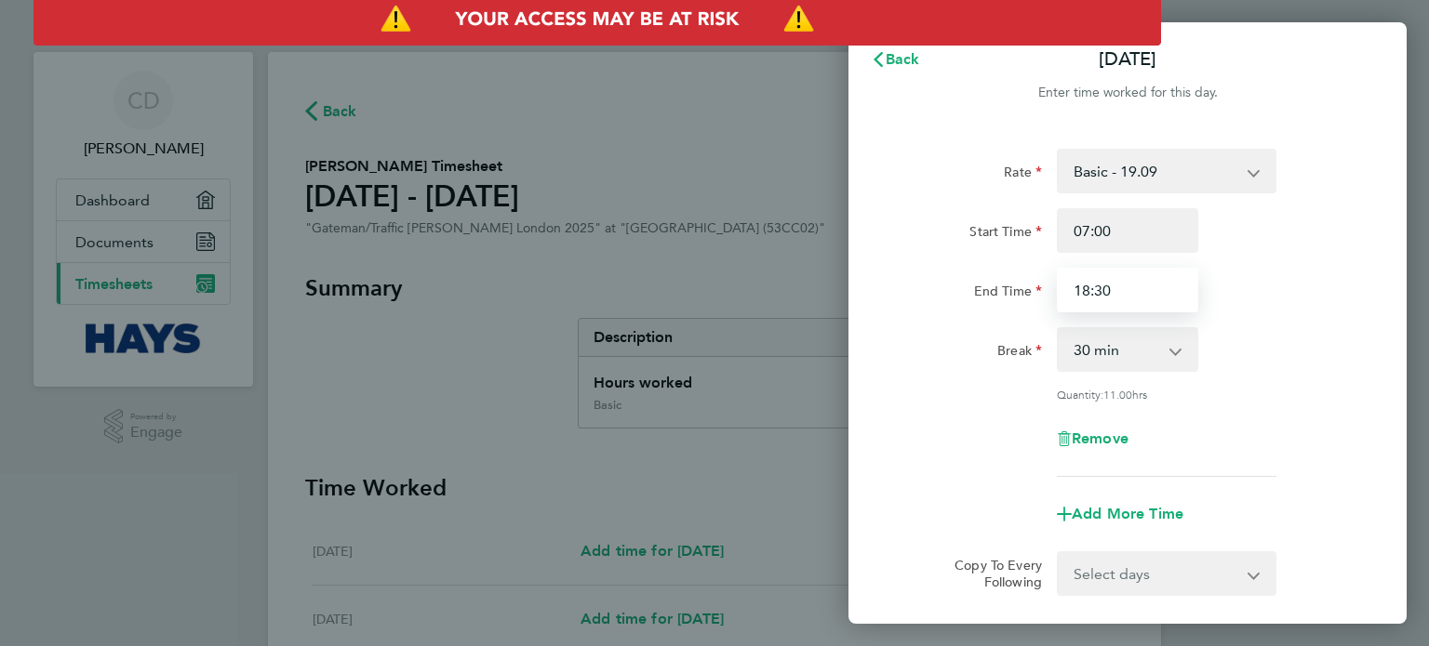
click at [1125, 287] on input "18:30" at bounding box center [1127, 290] width 141 height 45
drag, startPoint x: 1125, startPoint y: 287, endPoint x: 1031, endPoint y: 287, distance: 93.9
click at [1031, 287] on div "End Time 18:30" at bounding box center [1127, 290] width 469 height 45
type input "19:00"
click at [1360, 170] on div "Rate Basic - 19.09 Sat after 4h - 38.68 Sunday - 38.68 Bank Holiday - 38.68 Wee…" at bounding box center [1127, 171] width 469 height 45
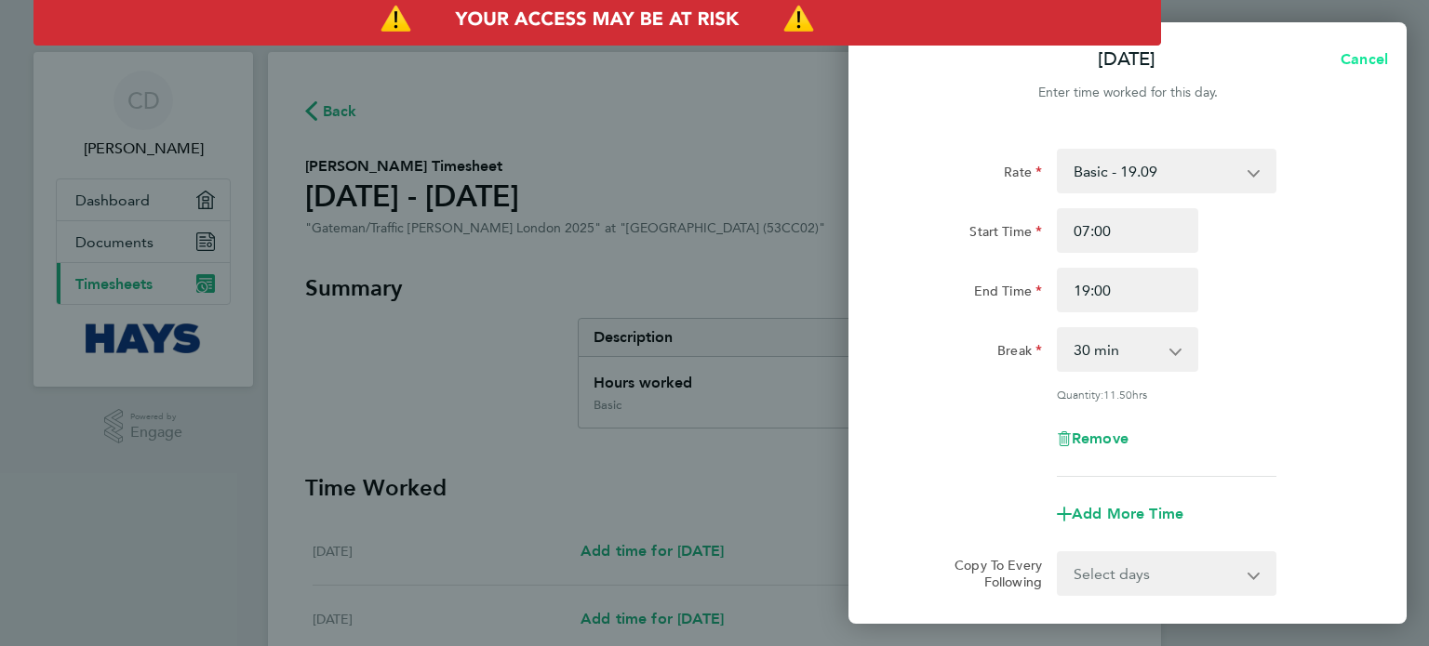
click at [1365, 60] on span "Cancel" at bounding box center [1361, 59] width 53 height 18
select select "30"
click at [893, 56] on span "Back" at bounding box center [902, 59] width 34 height 18
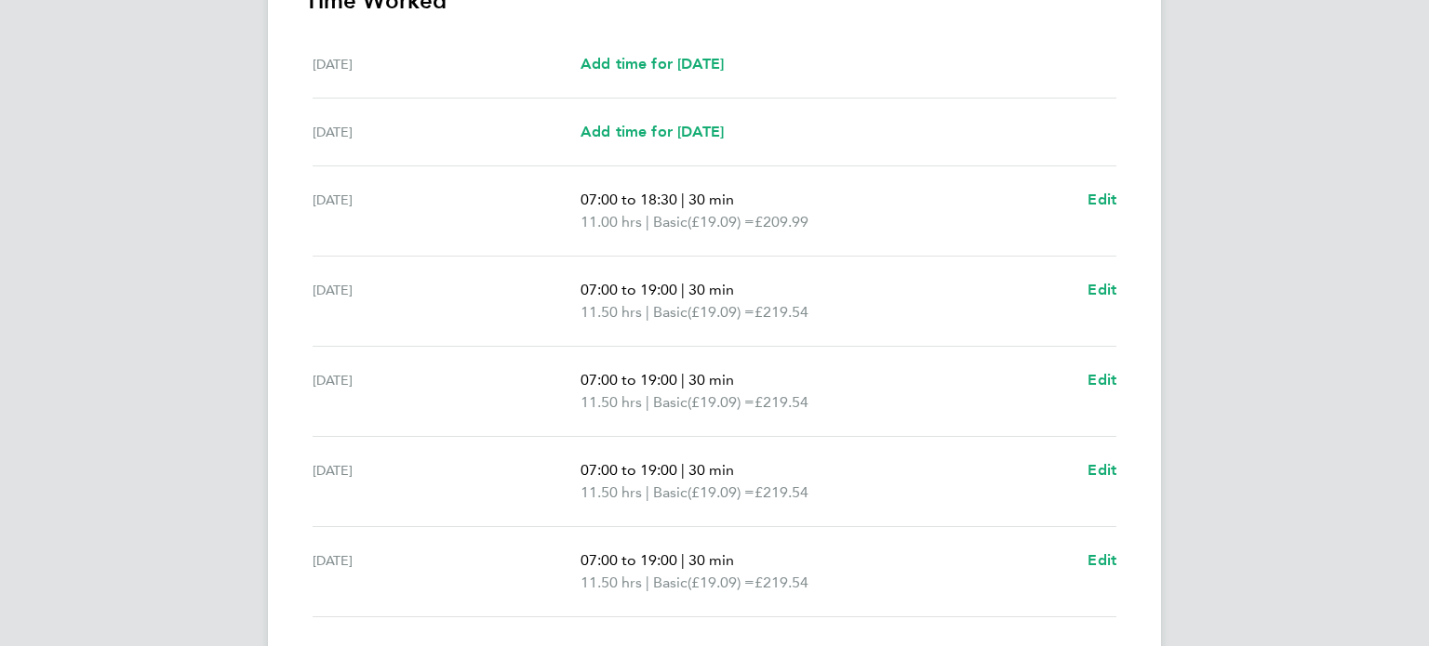
scroll to position [558, 0]
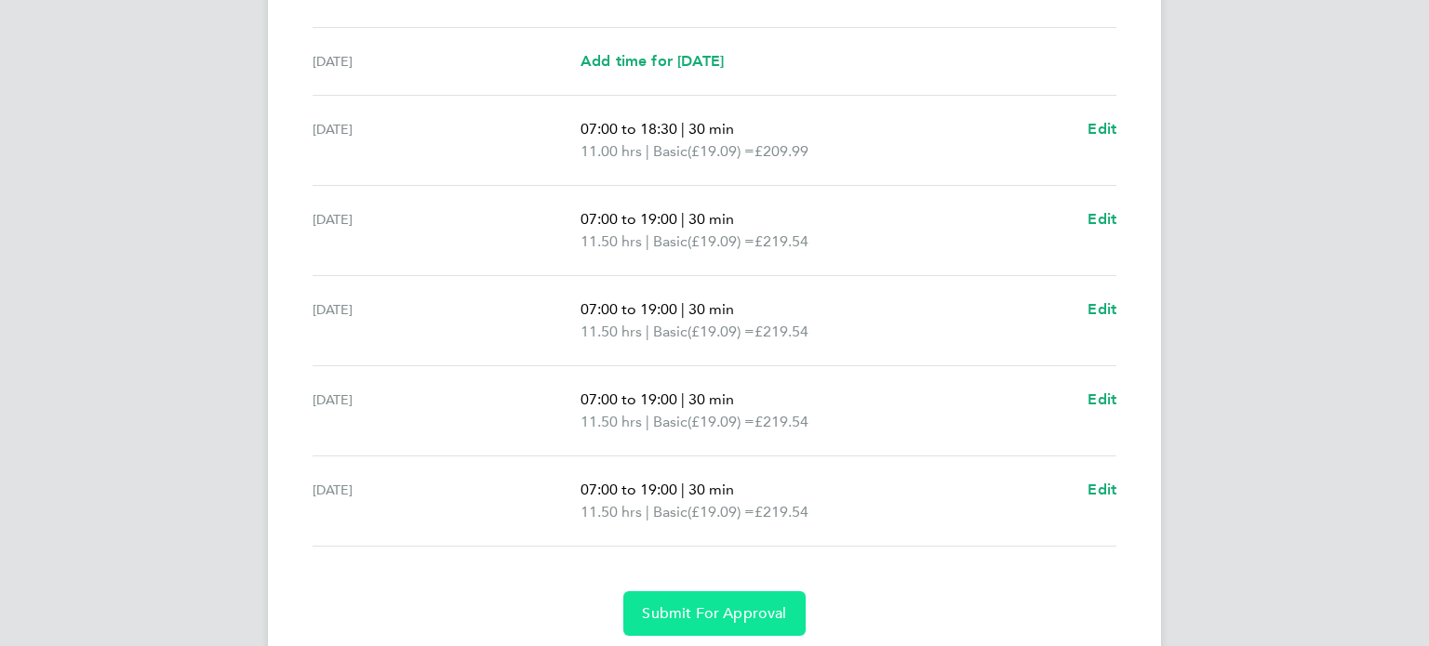
click at [681, 613] on span "Submit For Approval" at bounding box center [714, 614] width 144 height 19
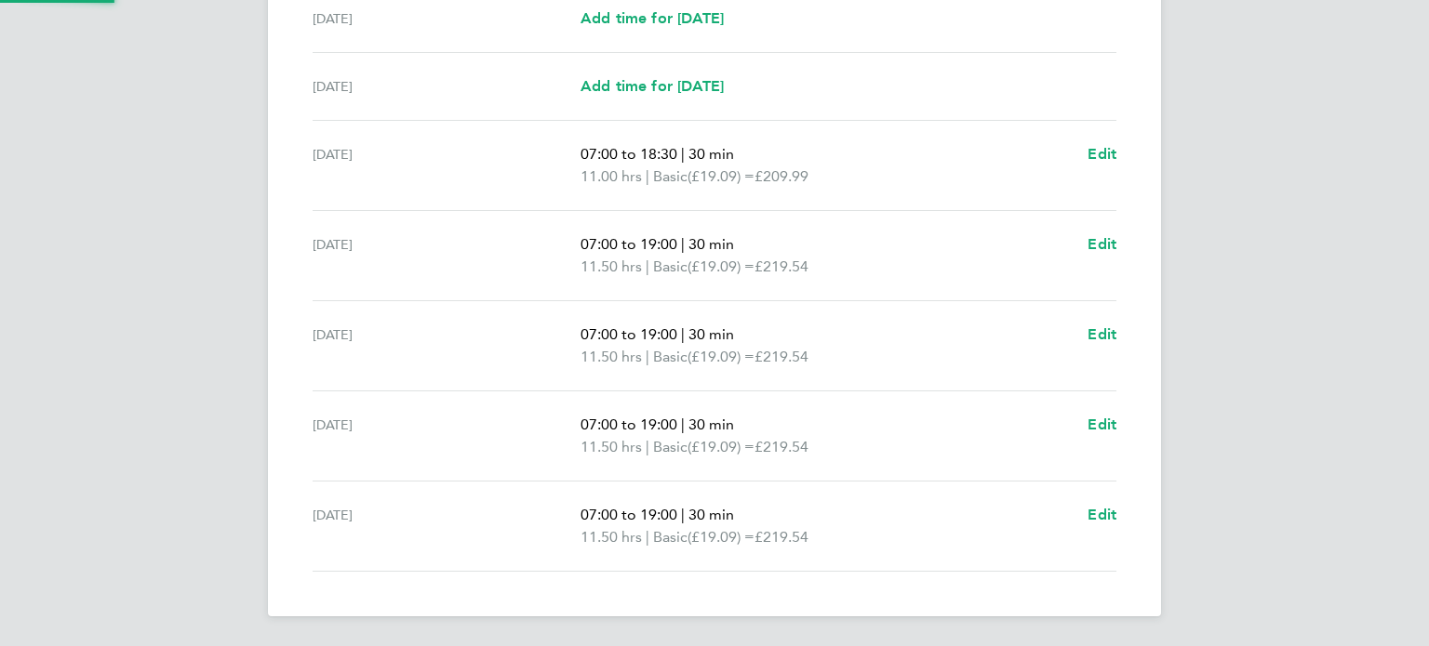
scroll to position [532, 0]
click at [1104, 159] on span "Edit" at bounding box center [1101, 155] width 29 height 18
select select "30"
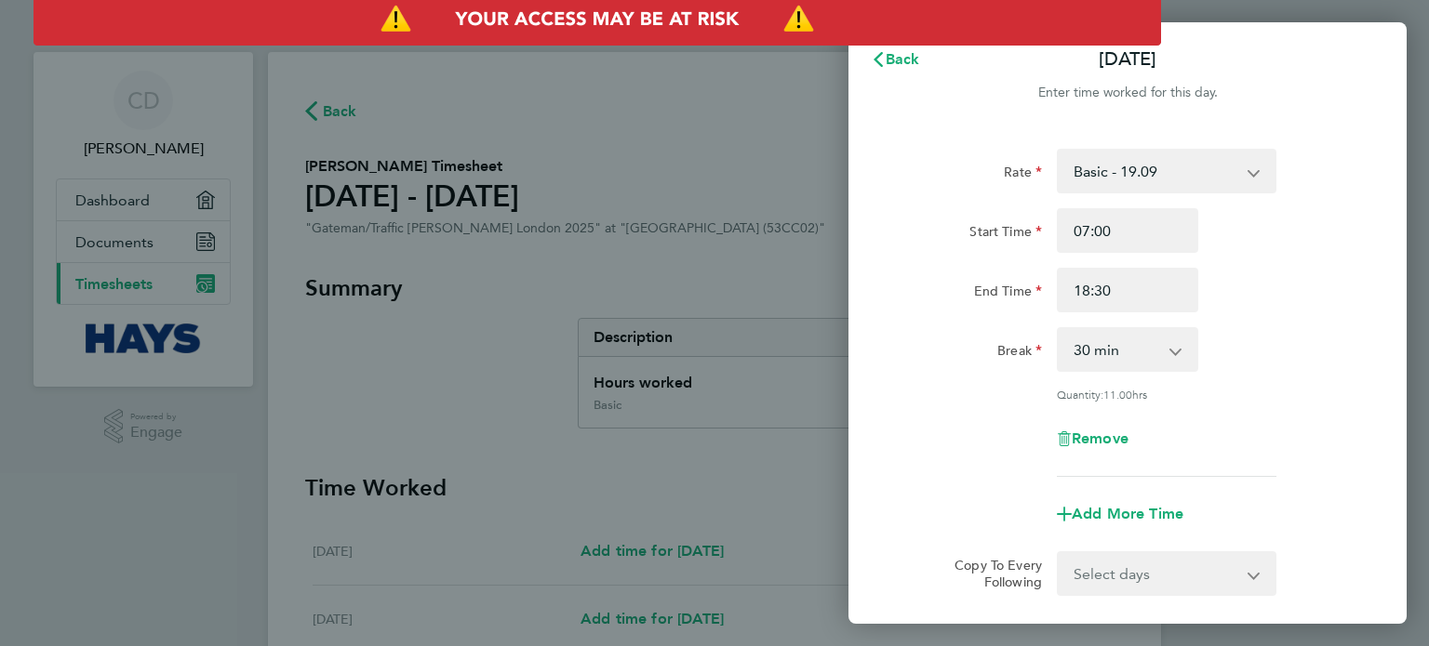
click at [640, 271] on div "Back Mon 25 Aug Enter time worked for this day. Rate Basic - 19.09 Sat after 4h…" at bounding box center [714, 323] width 1429 height 646
click at [895, 60] on span "Back" at bounding box center [902, 59] width 34 height 18
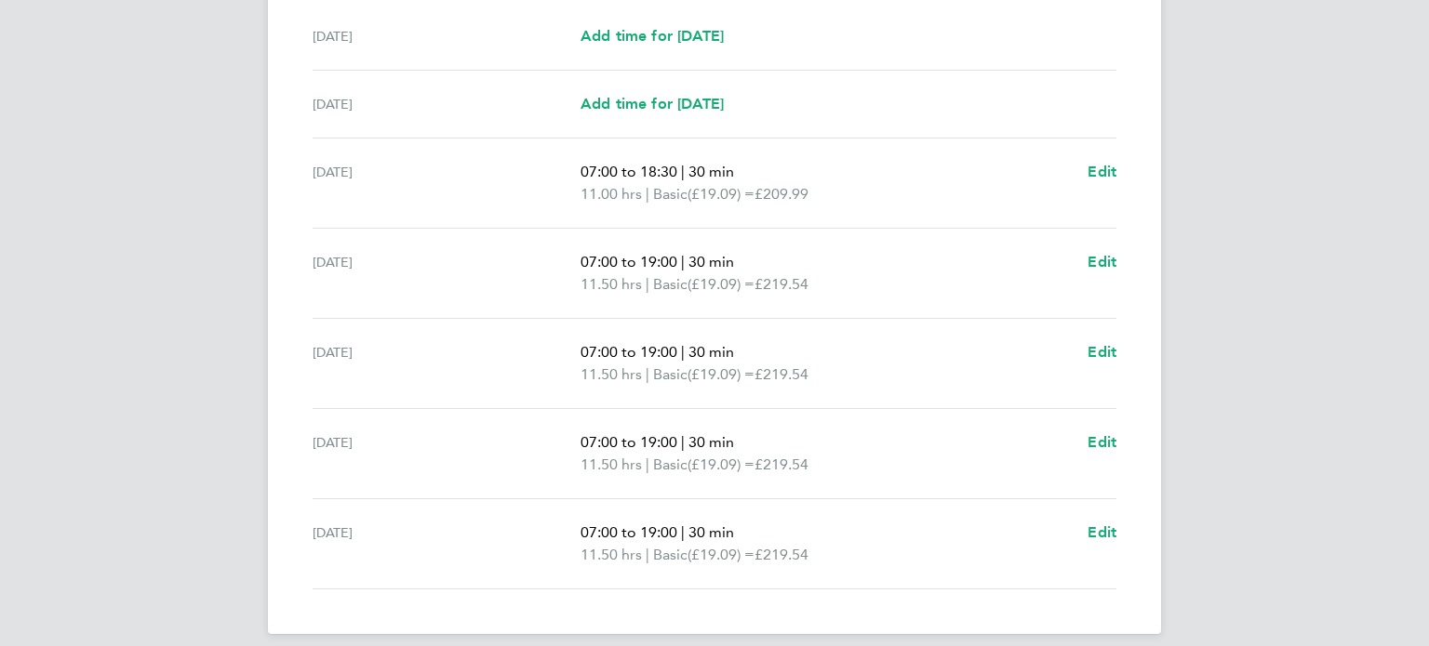
scroll to position [521, 0]
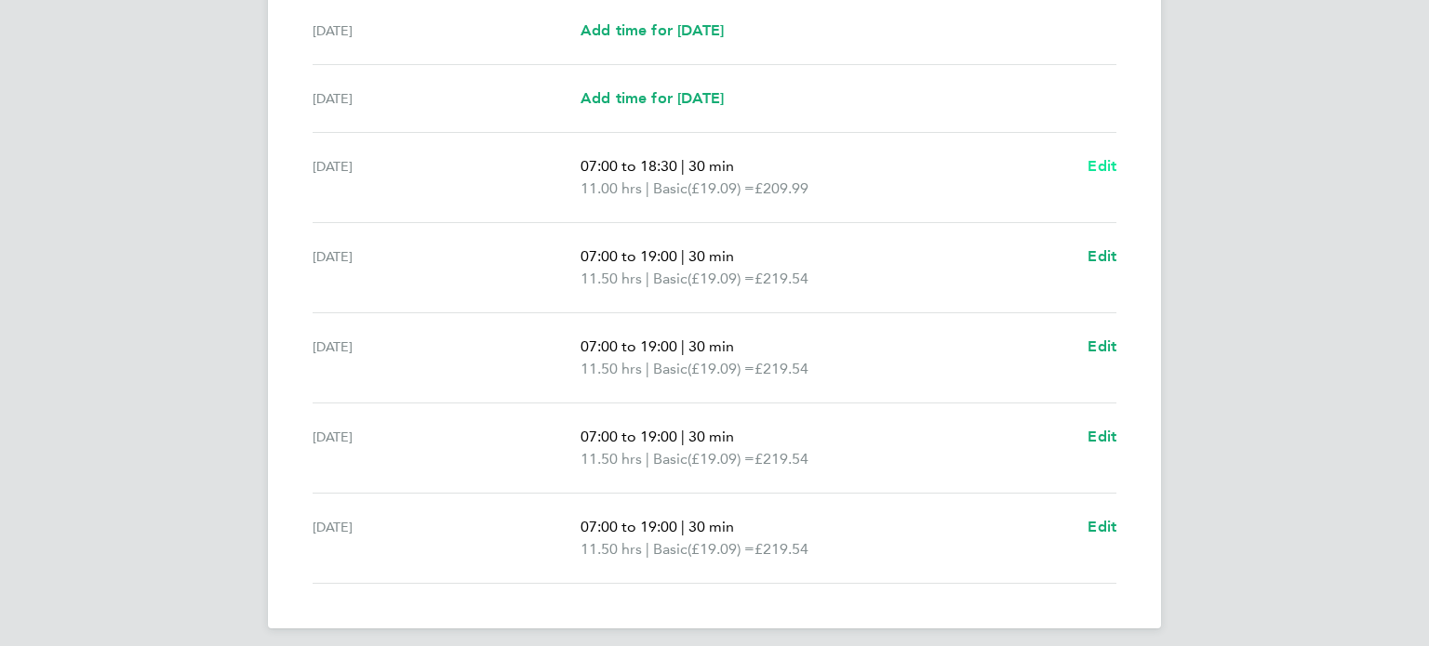
click at [1095, 165] on span "Edit" at bounding box center [1101, 166] width 29 height 18
select select "30"
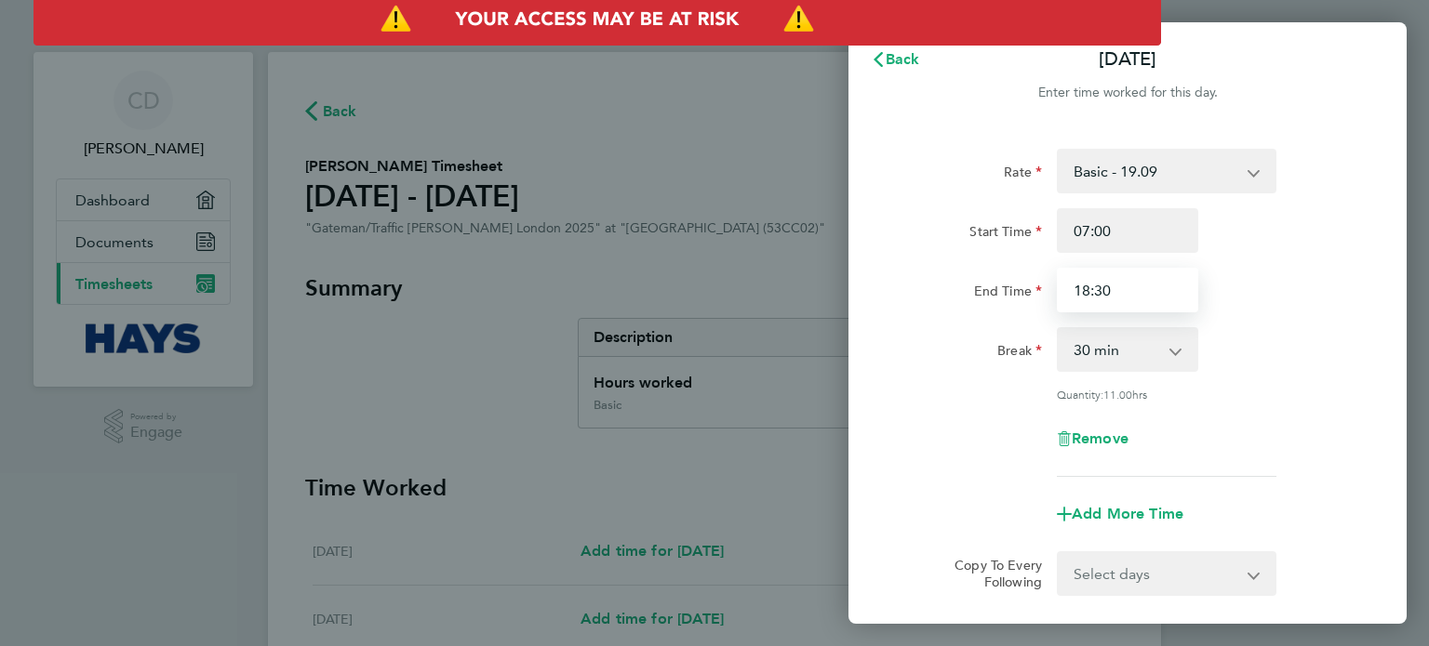
click at [1130, 285] on input "18:30" at bounding box center [1127, 290] width 141 height 45
type input "1"
type input "19:00"
click at [1352, 330] on div "Break 0 min 15 min 30 min 45 min 60 min 75 min 90 min" at bounding box center [1127, 349] width 469 height 45
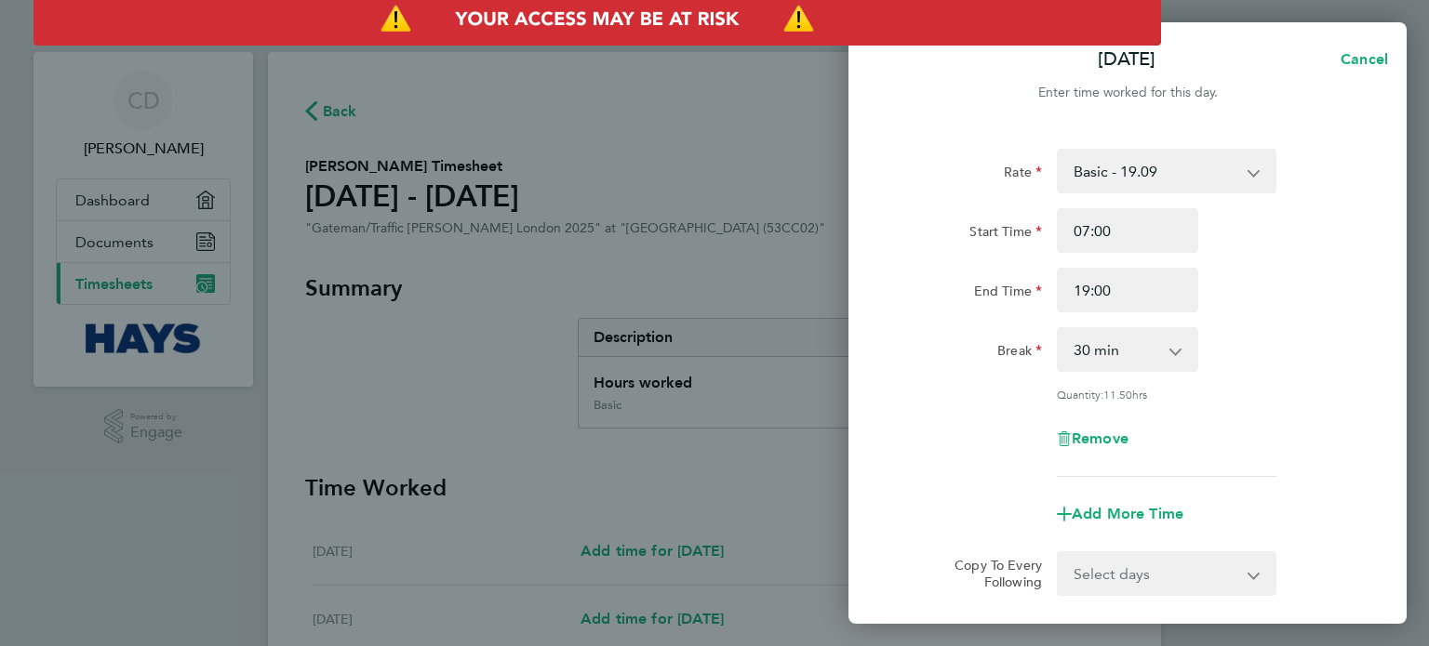
click at [1321, 285] on div "End Time 19:00" at bounding box center [1127, 290] width 469 height 45
click at [1314, 385] on div "Rate Basic - 19.09 Sat after 4h - 38.68 Sunday - 38.68 Bank Holiday - 38.68 Wee…" at bounding box center [1127, 313] width 454 height 328
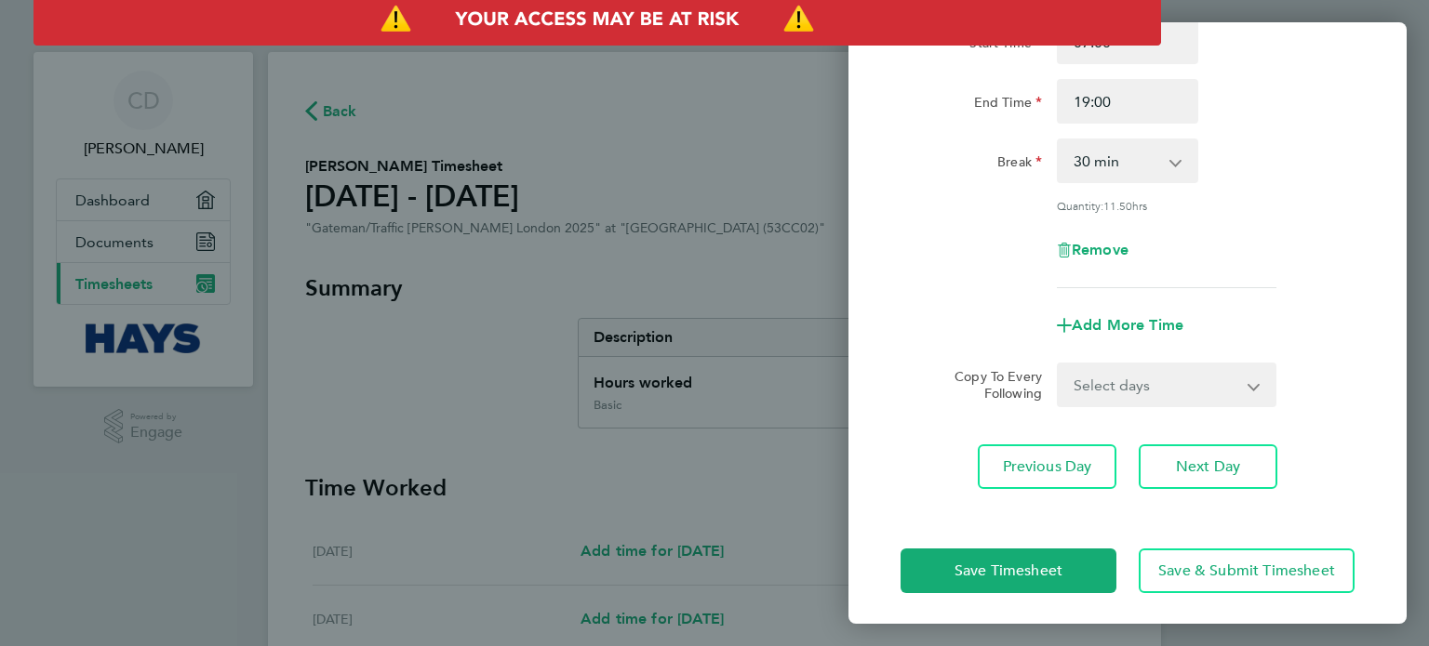
scroll to position [193, 0]
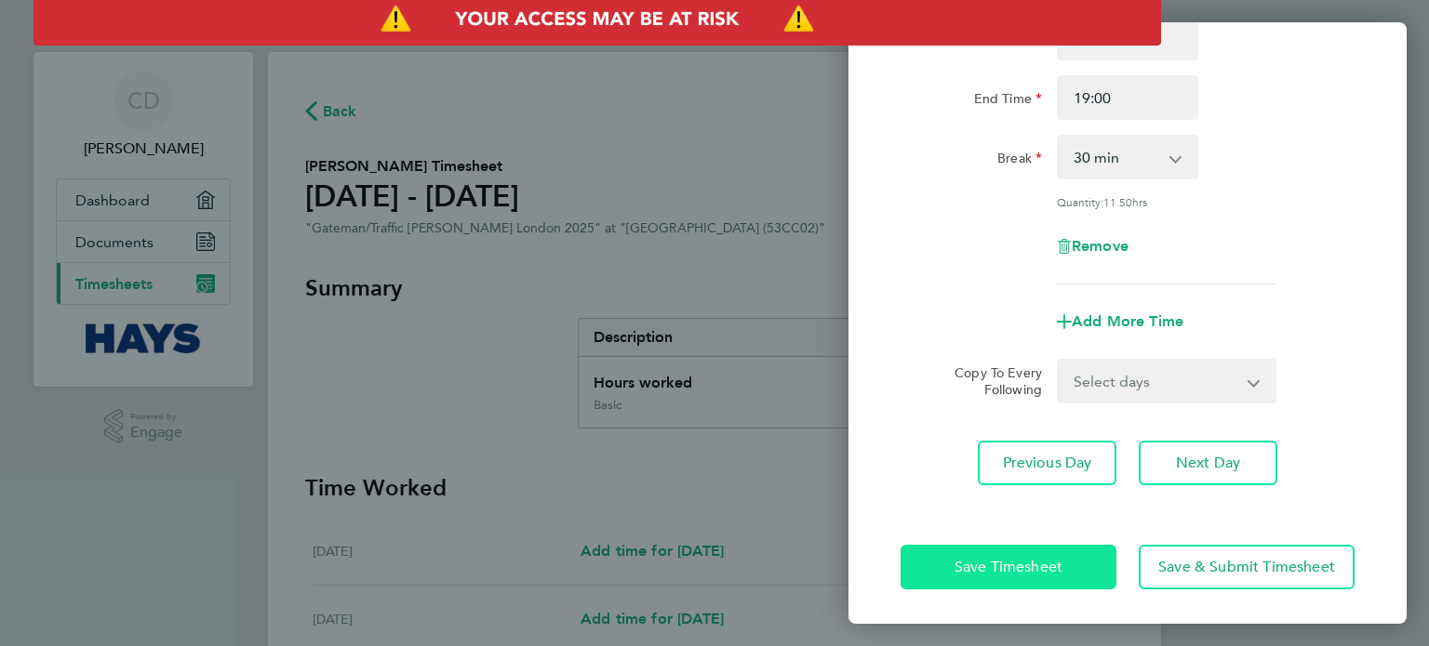
click at [995, 564] on span "Save Timesheet" at bounding box center [1008, 567] width 108 height 19
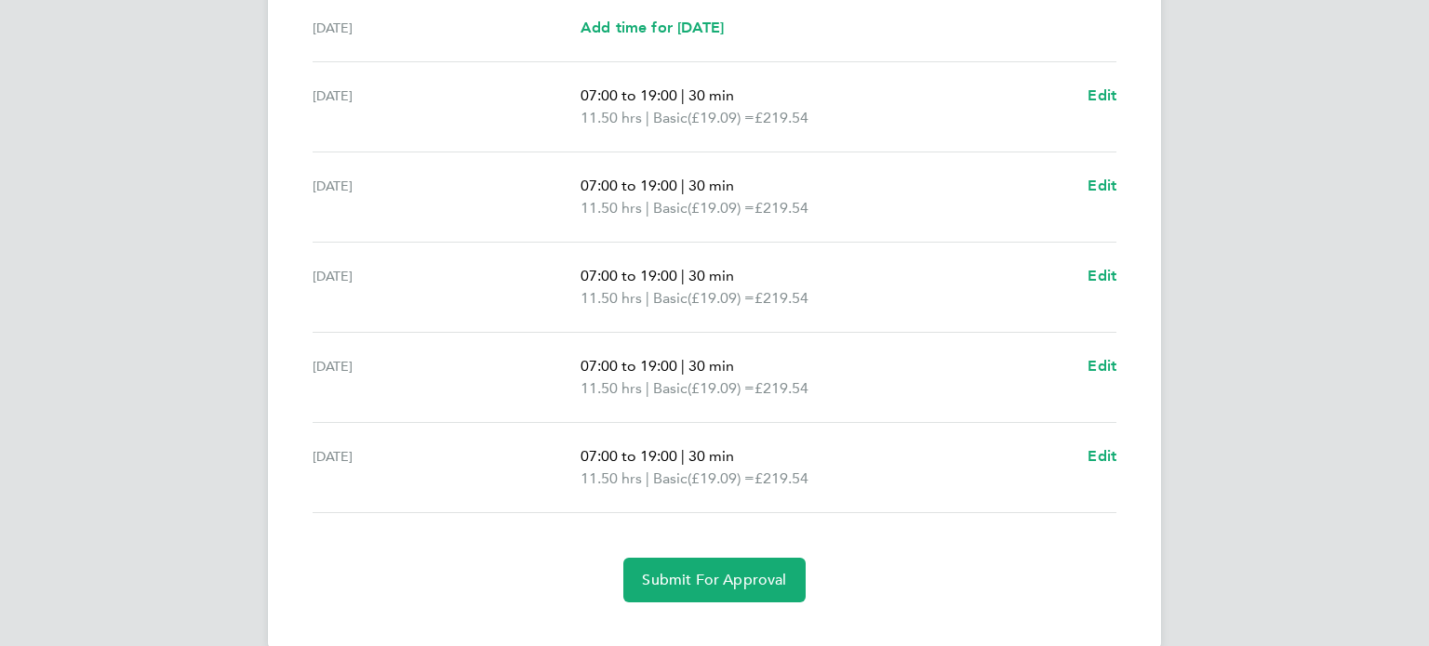
scroll to position [595, 0]
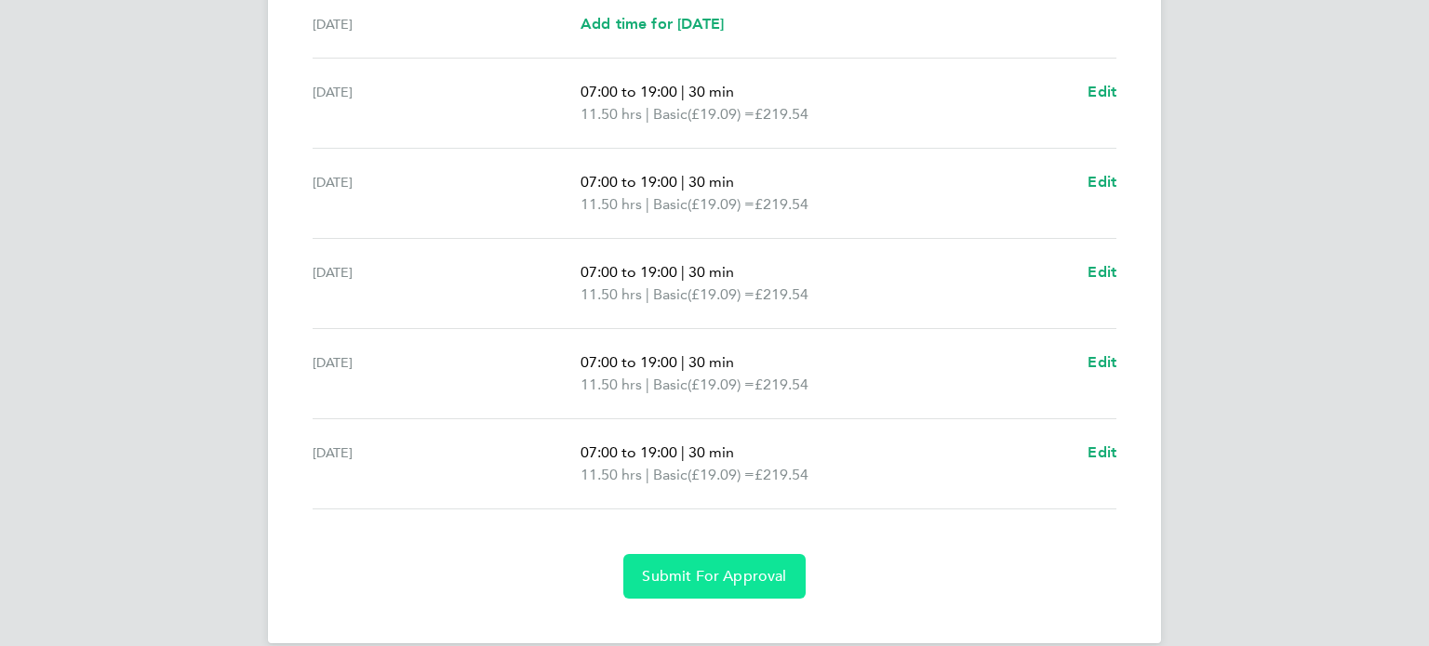
click at [714, 576] on span "Submit For Approval" at bounding box center [714, 576] width 144 height 19
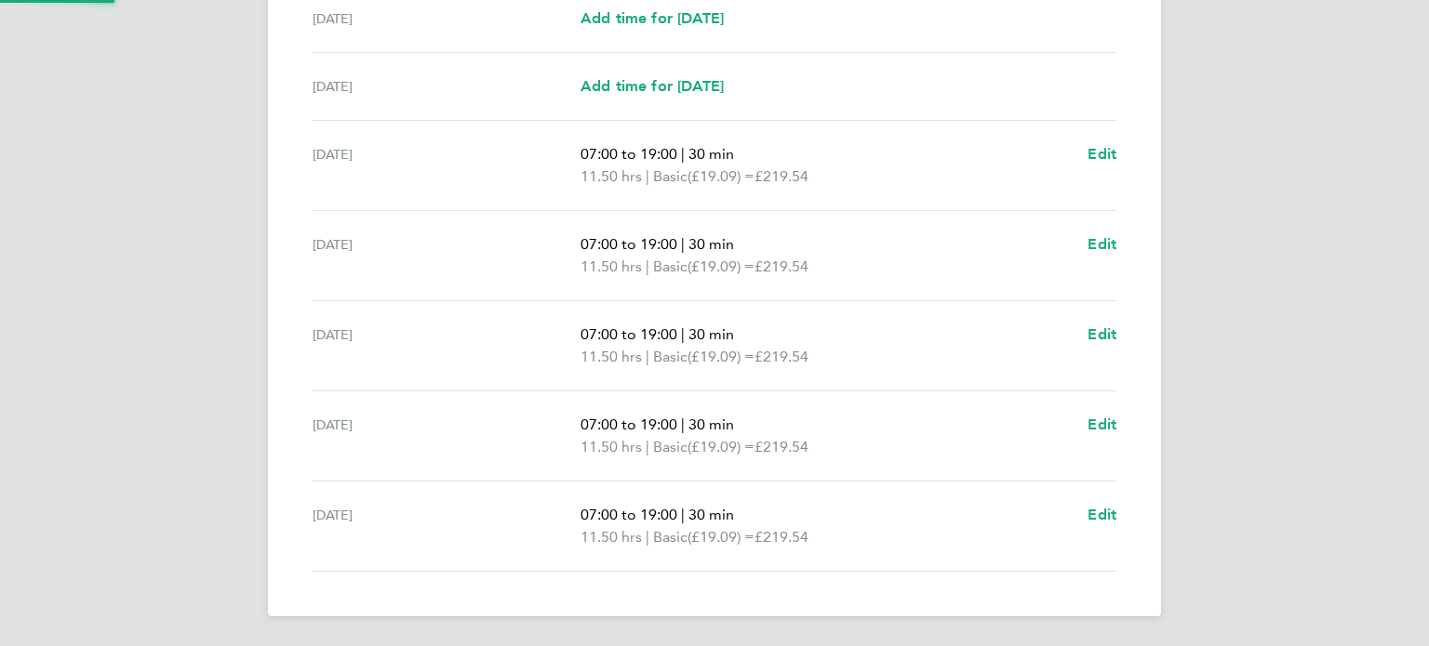
scroll to position [532, 0]
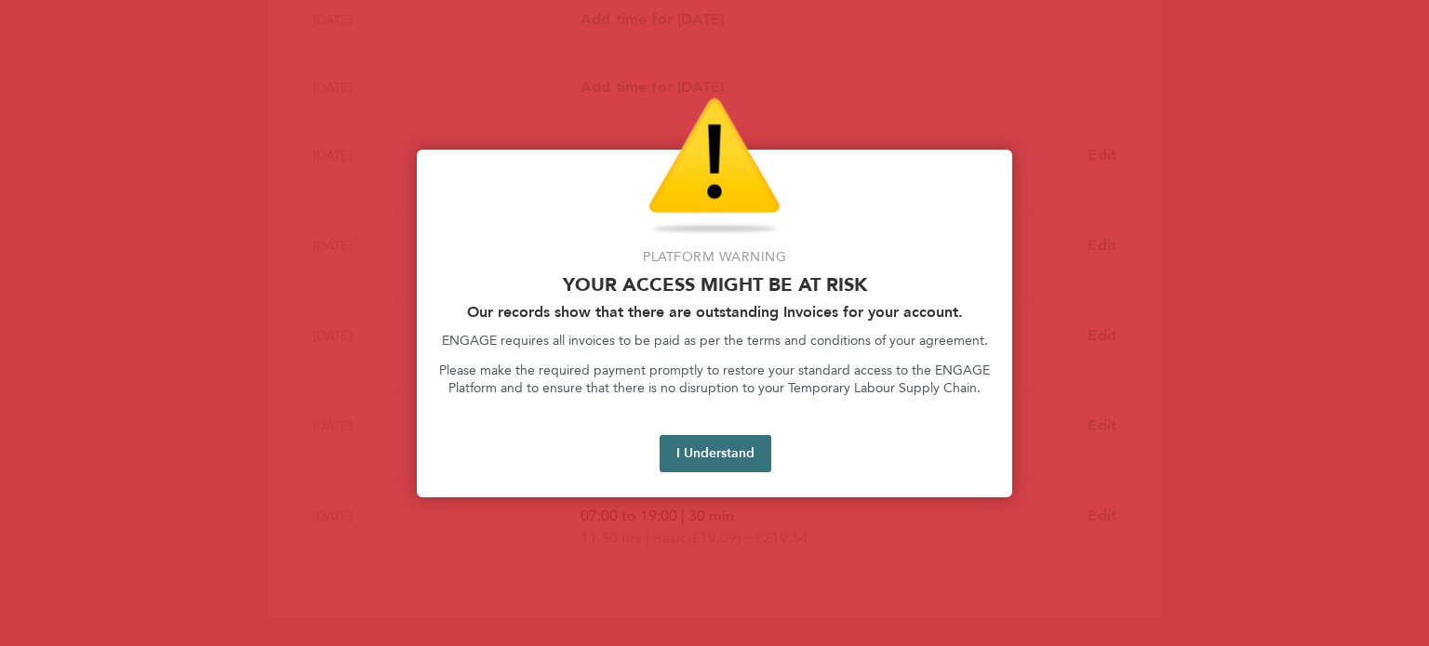
click at [730, 451] on button "I Understand" at bounding box center [715, 453] width 112 height 37
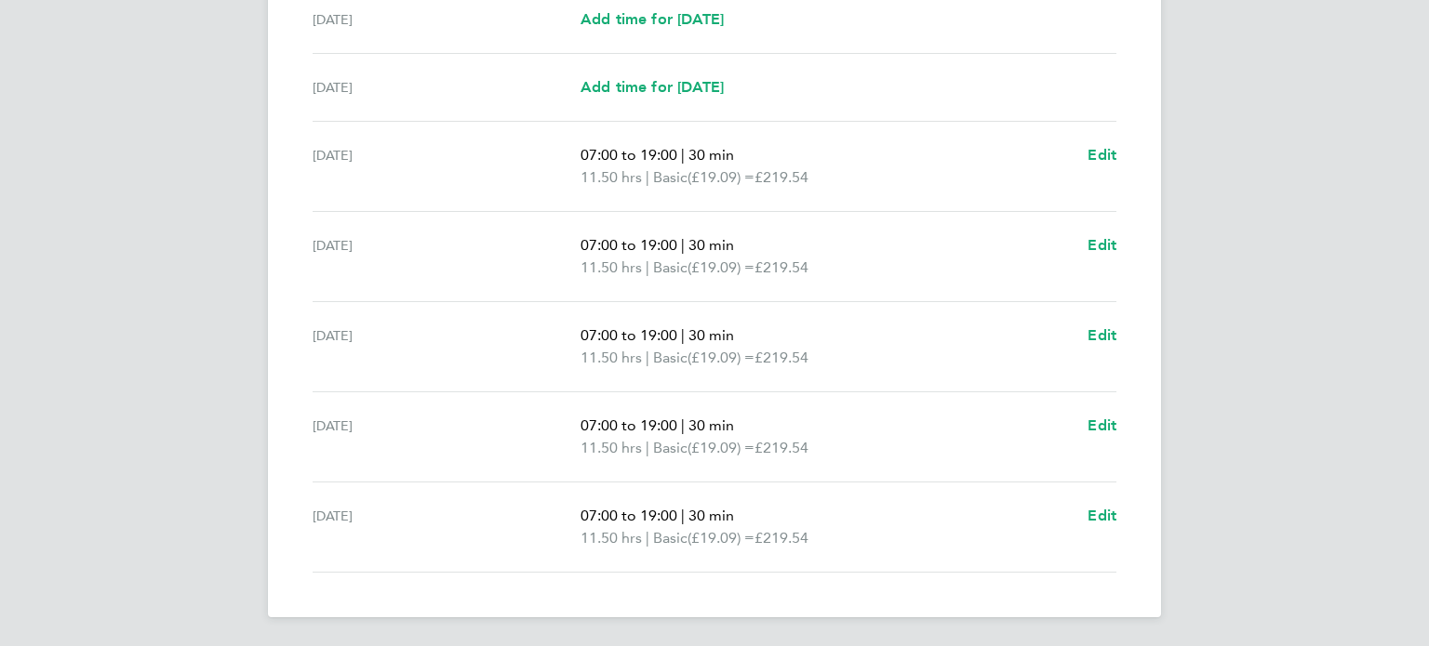
click at [1352, 286] on div "CD Cosmin Gheorghe David Applications: Dashboard Documents Current page: Timesh…" at bounding box center [714, 57] width 1429 height 1179
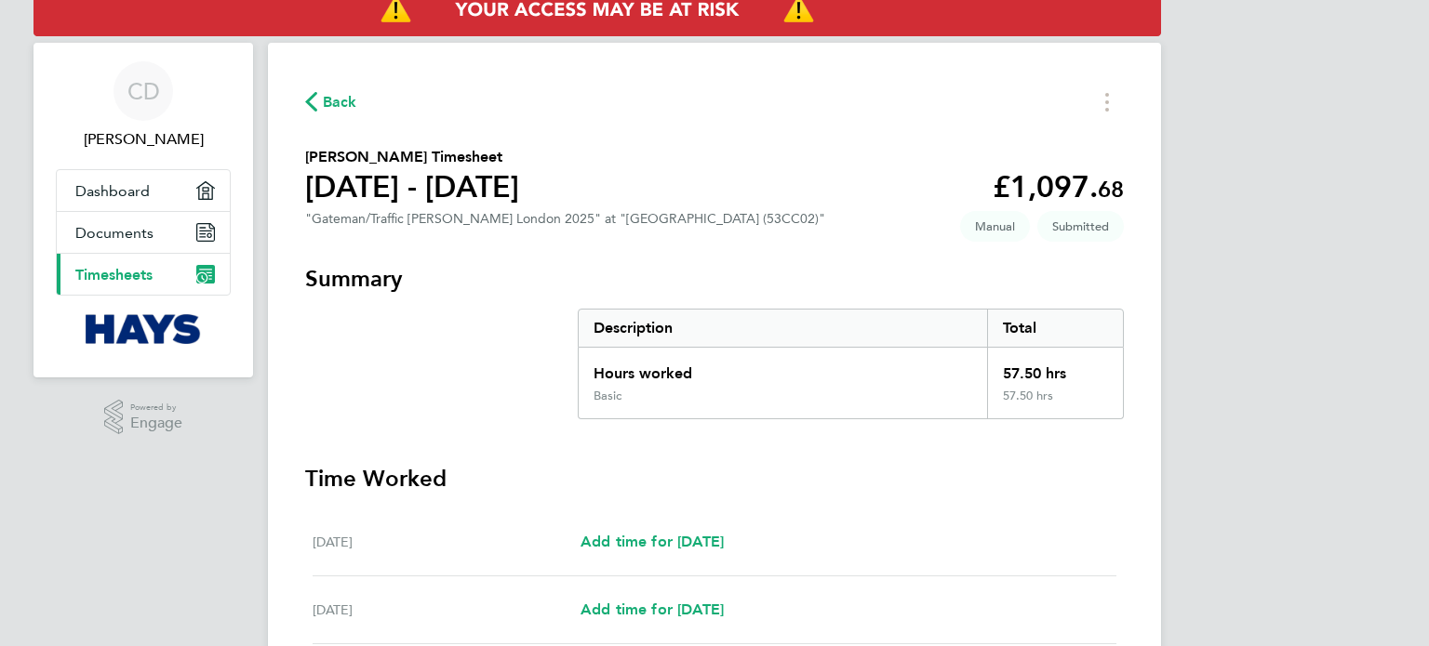
scroll to position [0, 0]
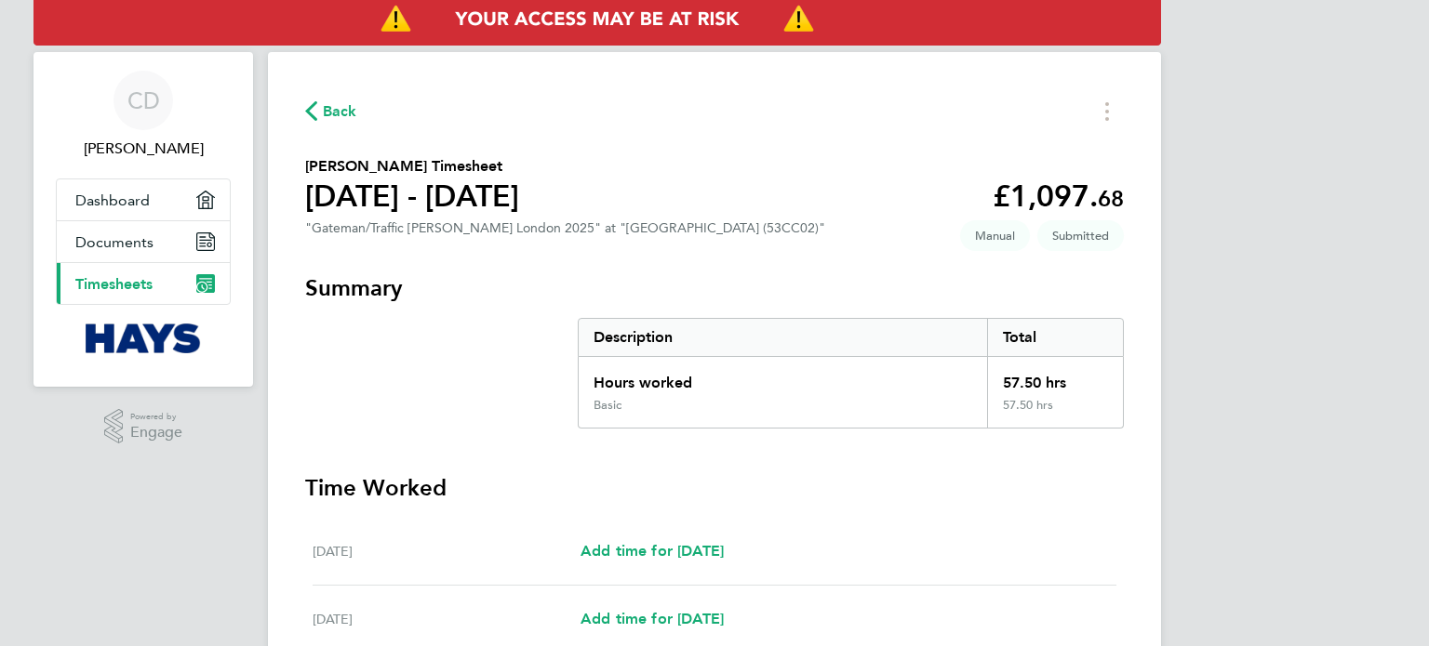
click at [323, 113] on span "Back" at bounding box center [340, 111] width 34 height 22
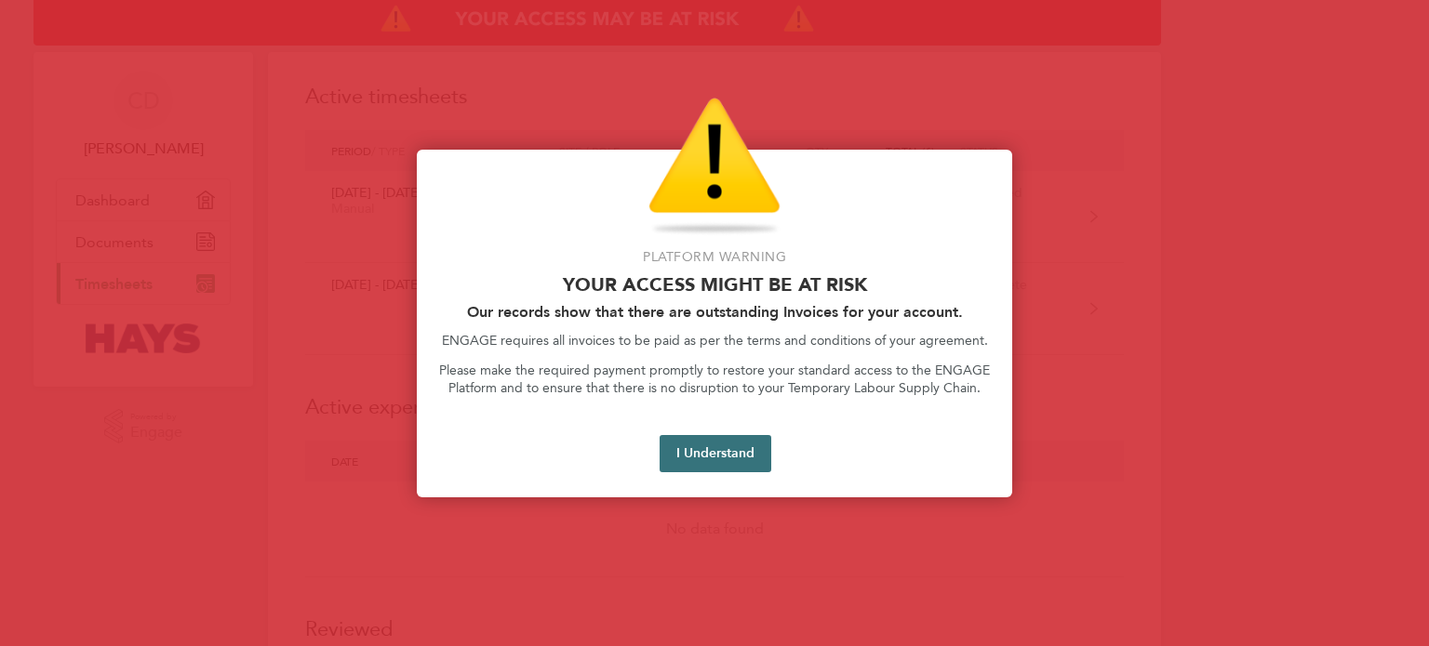
click at [719, 462] on button "I Understand" at bounding box center [715, 453] width 112 height 37
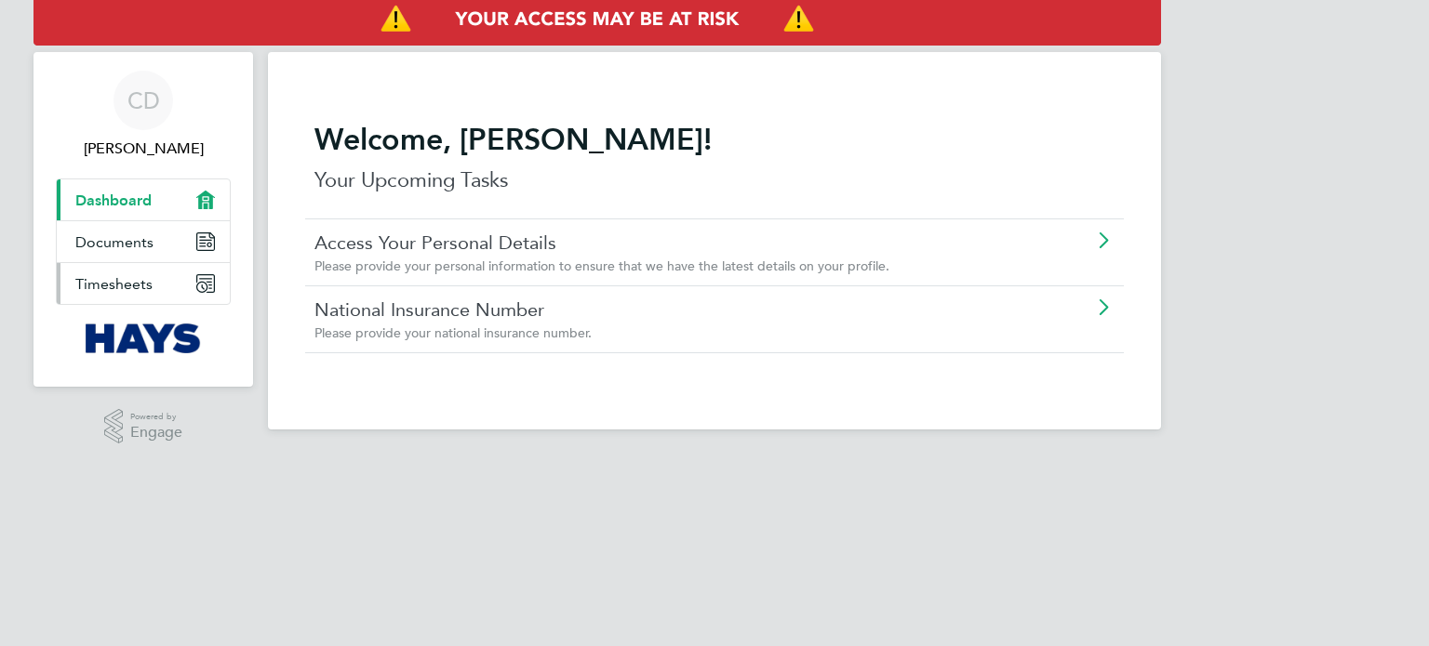
click at [118, 289] on span "Timesheets" at bounding box center [113, 284] width 77 height 18
